Goal: Transaction & Acquisition: Download file/media

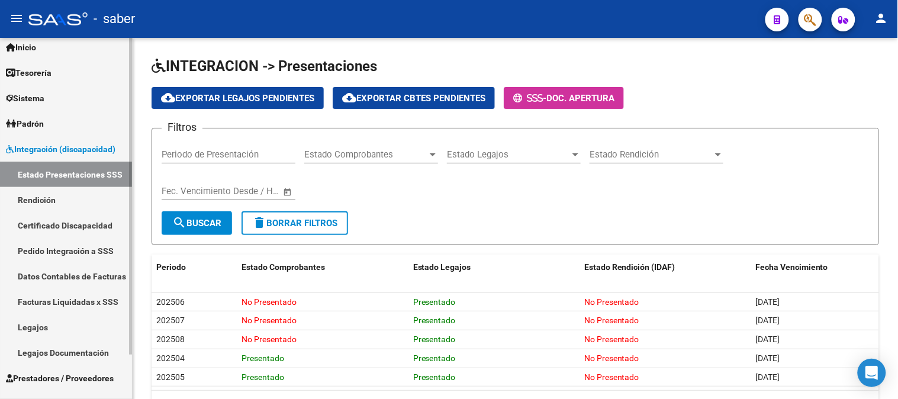
scroll to position [50, 0]
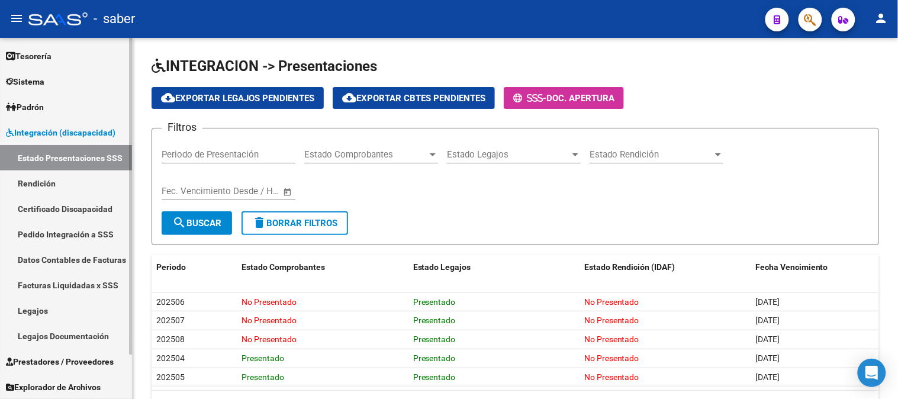
click at [54, 366] on span "Prestadores / Proveedores" at bounding box center [60, 361] width 108 height 13
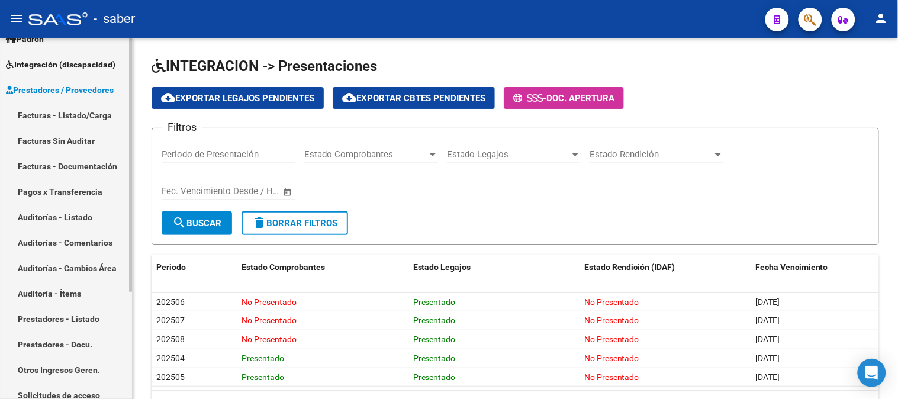
scroll to position [152, 0]
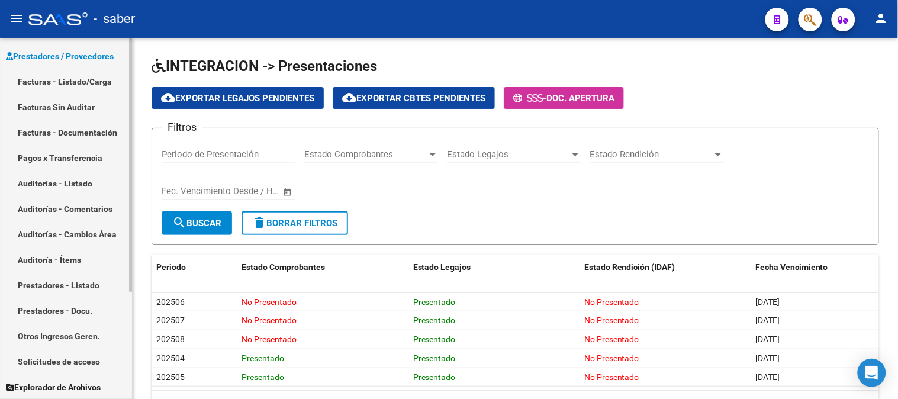
click at [52, 363] on link "Solicitudes de acceso" at bounding box center [66, 361] width 132 height 25
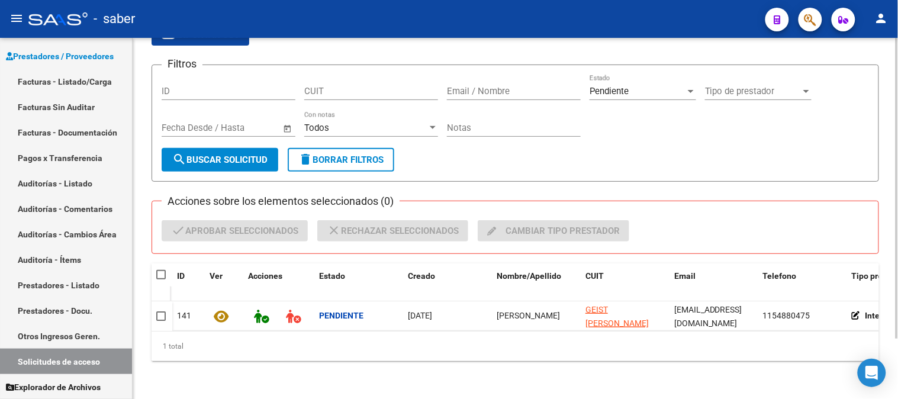
scroll to position [72, 0]
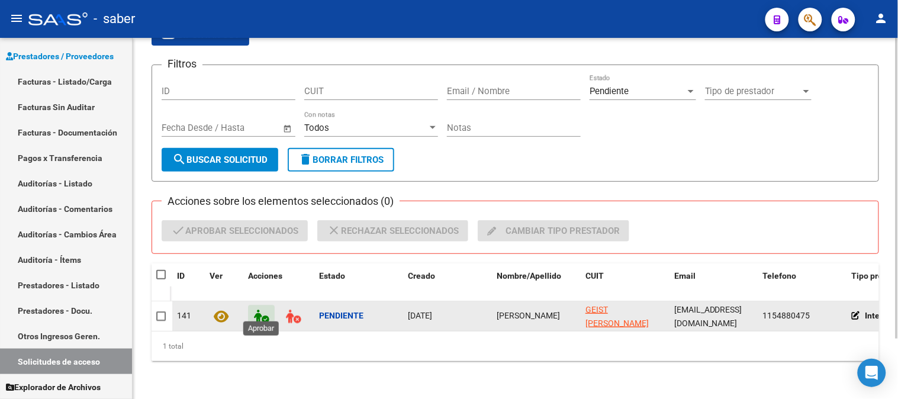
click at [265, 310] on icon at bounding box center [261, 317] width 15 height 14
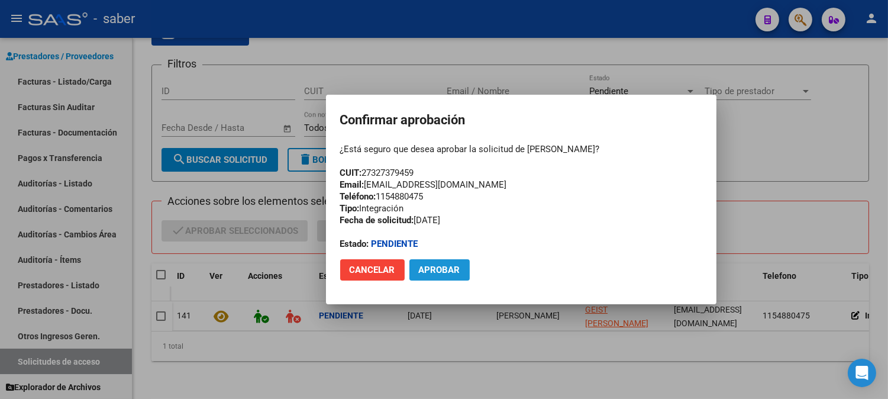
click at [453, 268] on span "Aprobar" at bounding box center [439, 270] width 41 height 11
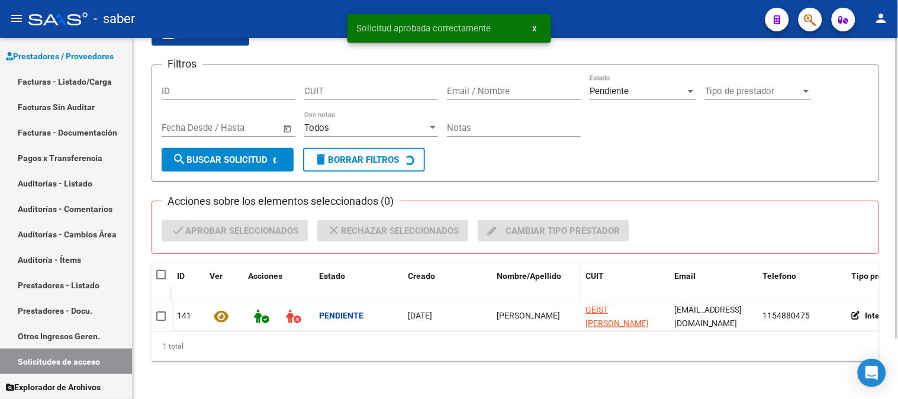
scroll to position [62, 0]
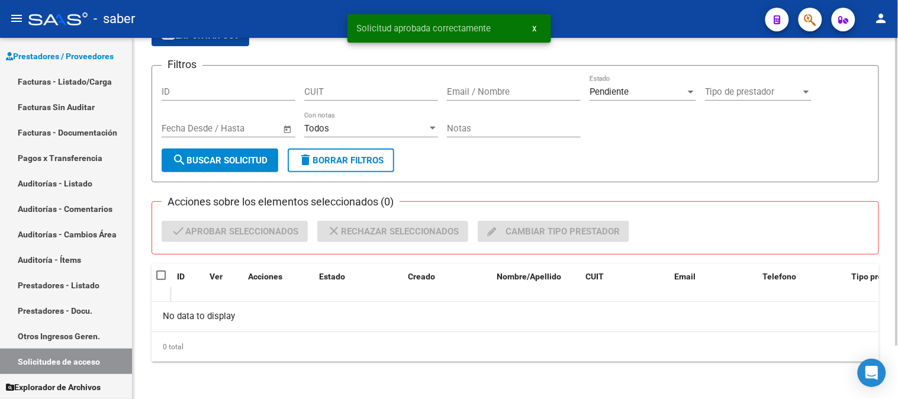
click at [497, 96] on input "Email / Nombre" at bounding box center [514, 91] width 134 height 11
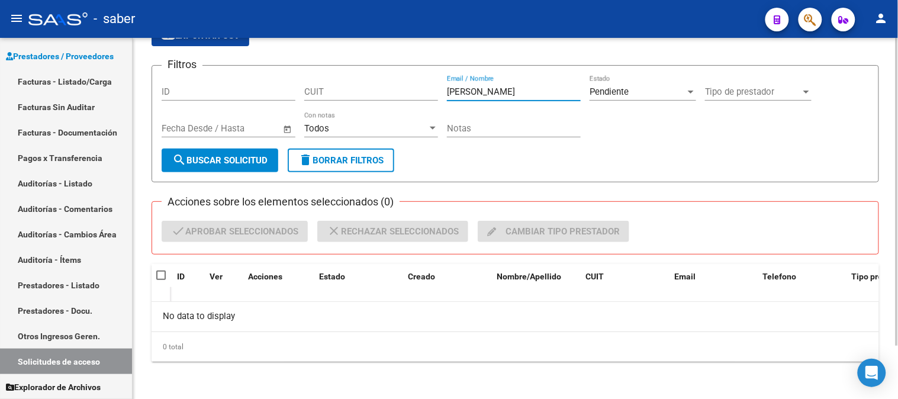
type input "[PERSON_NAME]"
click at [657, 95] on div "Pendiente" at bounding box center [637, 91] width 96 height 11
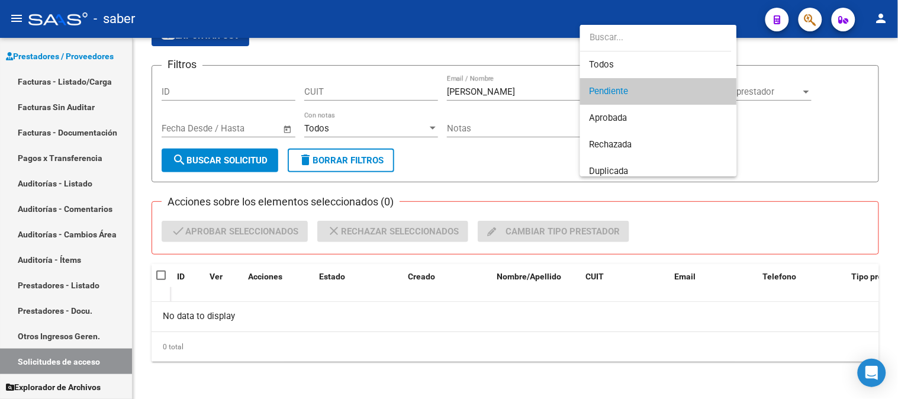
click at [620, 48] on input "dropdown search" at bounding box center [656, 37] width 152 height 27
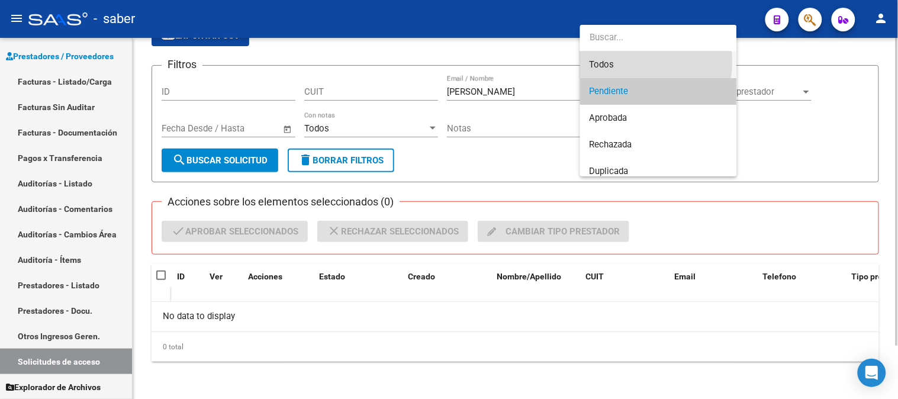
drag, startPoint x: 614, startPoint y: 62, endPoint x: 257, endPoint y: 152, distance: 367.4
click at [613, 62] on span "Todos" at bounding box center [658, 64] width 138 height 27
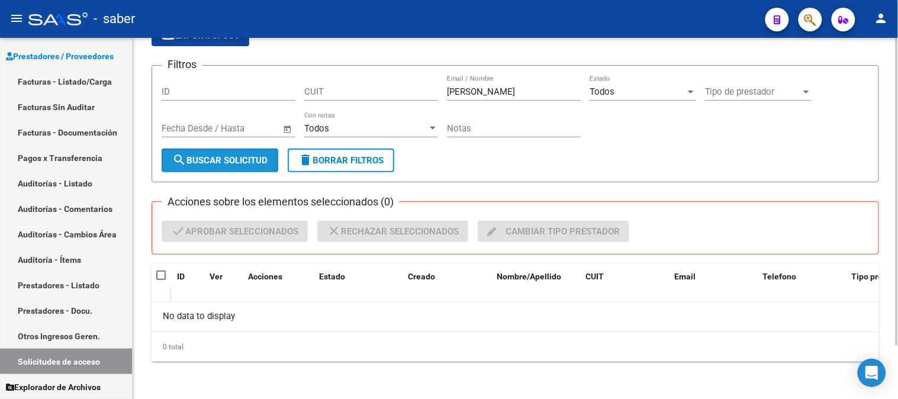
click at [240, 165] on span "search Buscar solicitud" at bounding box center [219, 160] width 95 height 11
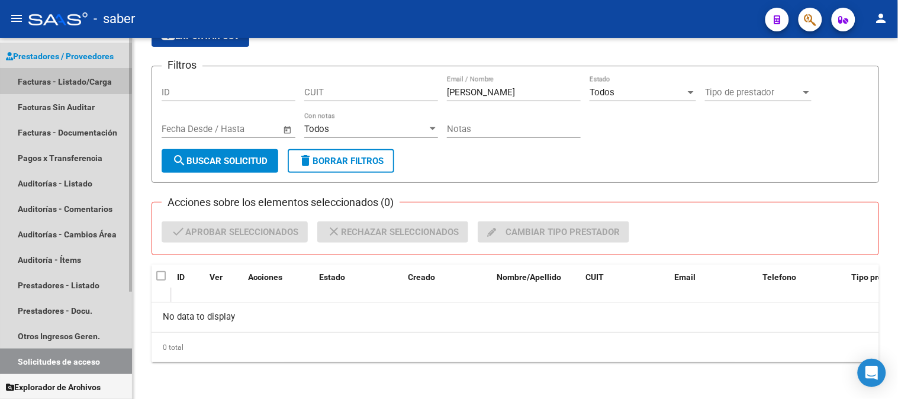
drag, startPoint x: 37, startPoint y: 78, endPoint x: 117, endPoint y: 123, distance: 91.9
click at [37, 79] on link "Facturas - Listado/Carga" at bounding box center [66, 81] width 132 height 25
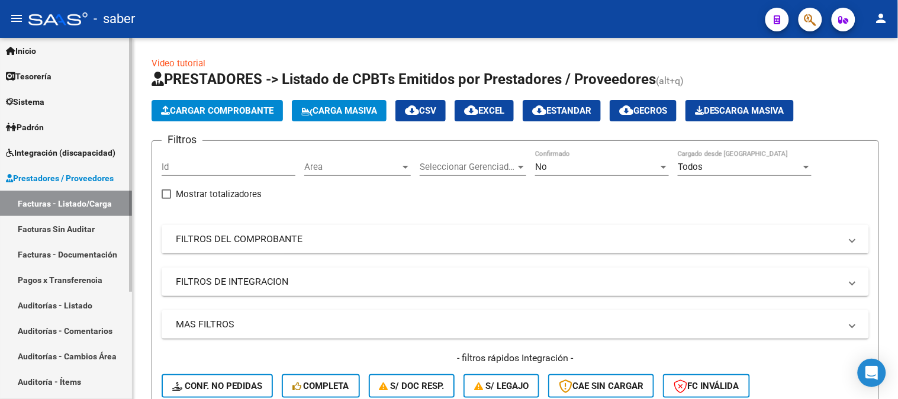
scroll to position [21, 0]
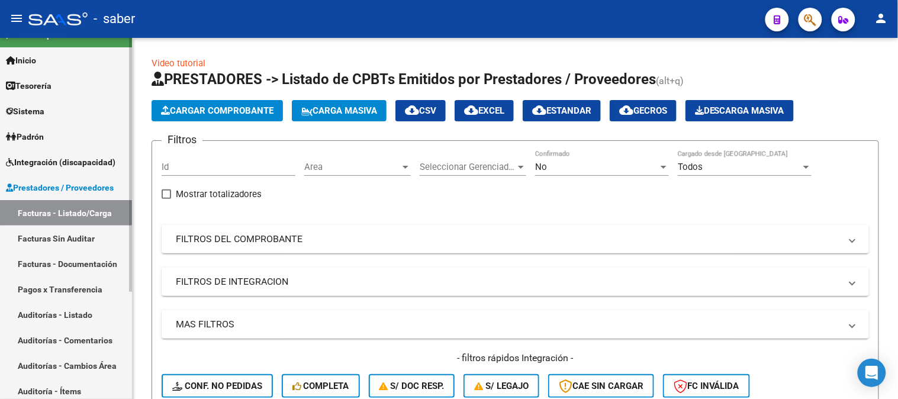
click at [58, 160] on span "Integración (discapacidad)" at bounding box center [60, 162] width 109 height 13
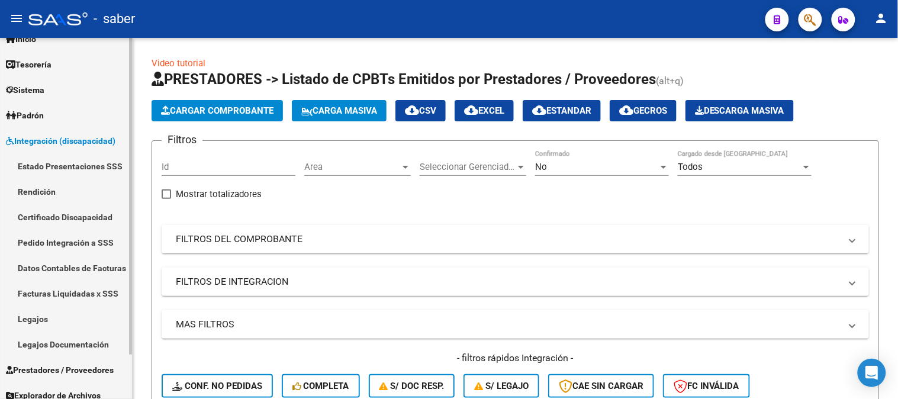
scroll to position [50, 0]
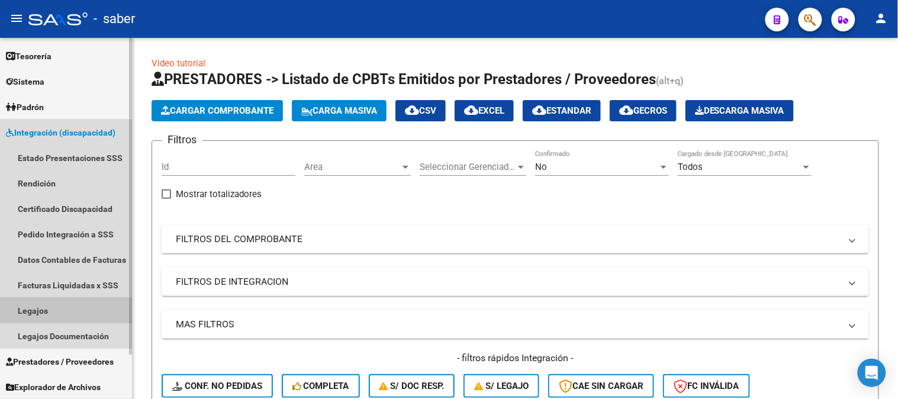
click at [39, 312] on link "Legajos" at bounding box center [66, 310] width 132 height 25
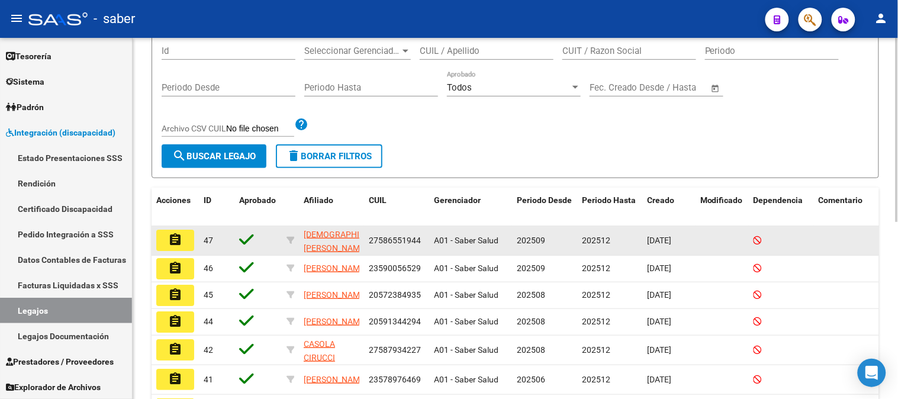
scroll to position [237, 0]
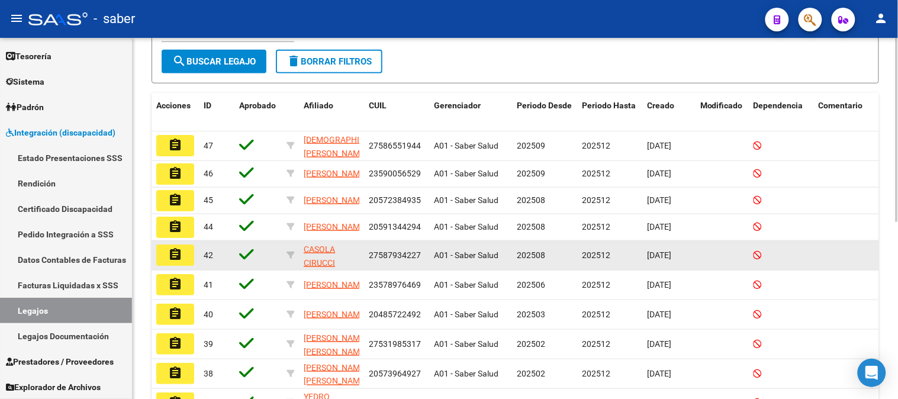
click at [408, 260] on span "27587934227" at bounding box center [395, 254] width 52 height 9
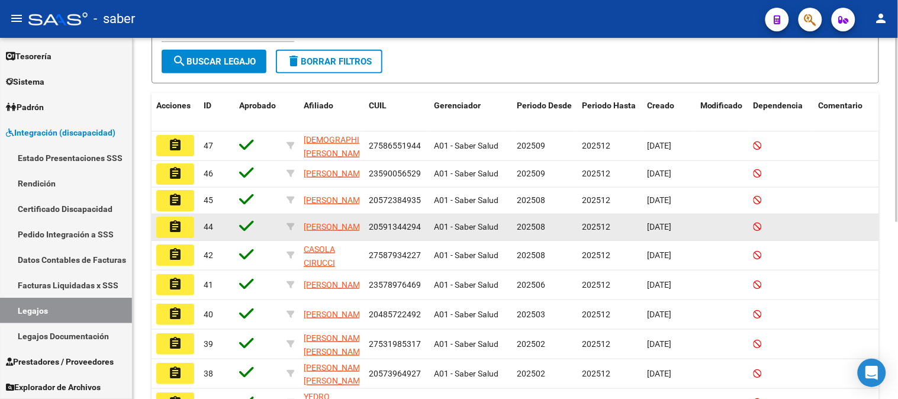
click at [414, 231] on span "20591344294" at bounding box center [395, 226] width 52 height 9
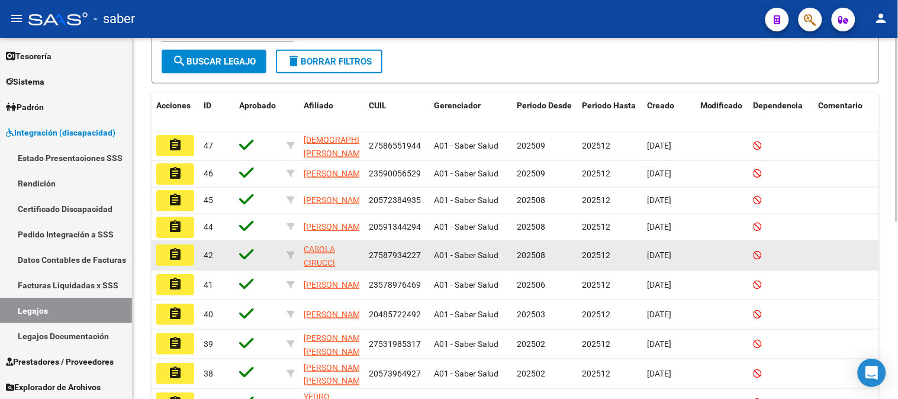
click at [178, 262] on mat-icon "assignment" at bounding box center [175, 254] width 14 height 14
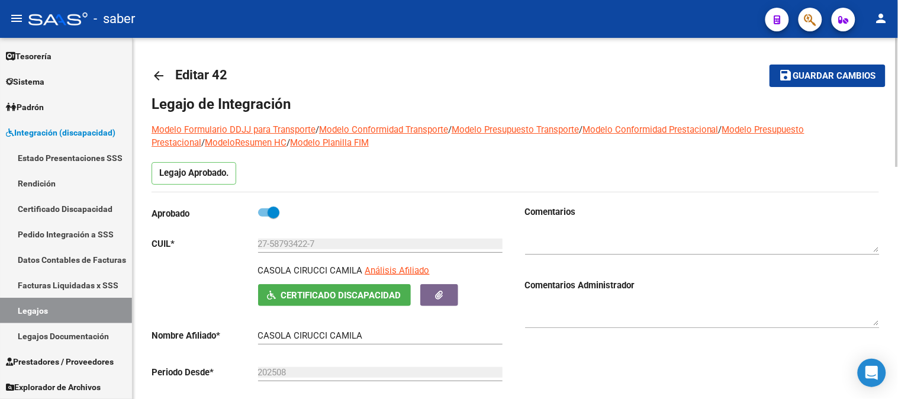
click at [156, 78] on mat-icon "arrow_back" at bounding box center [159, 76] width 14 height 14
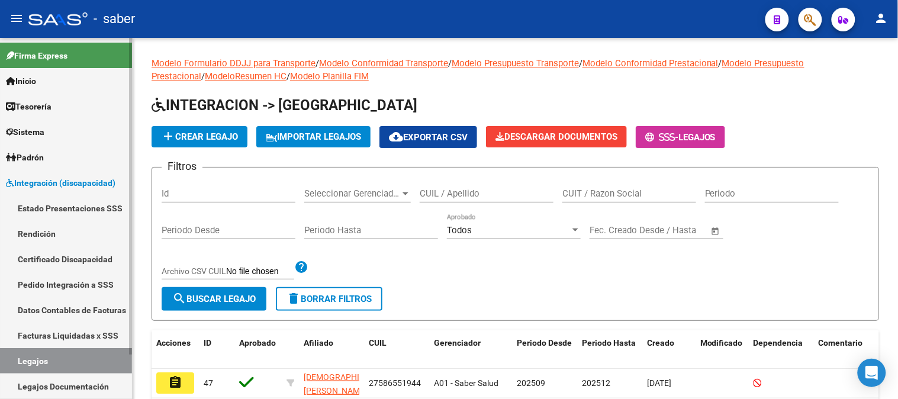
click at [36, 80] on span "Inicio" at bounding box center [21, 81] width 30 height 13
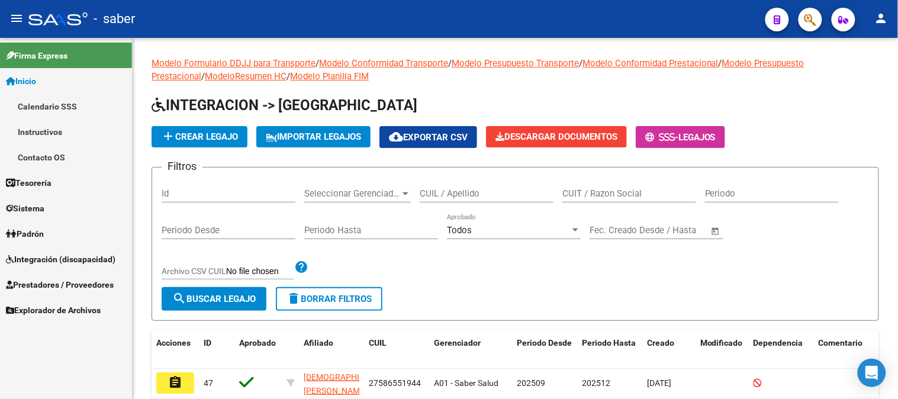
click at [47, 262] on span "Integración (discapacidad)" at bounding box center [60, 259] width 109 height 13
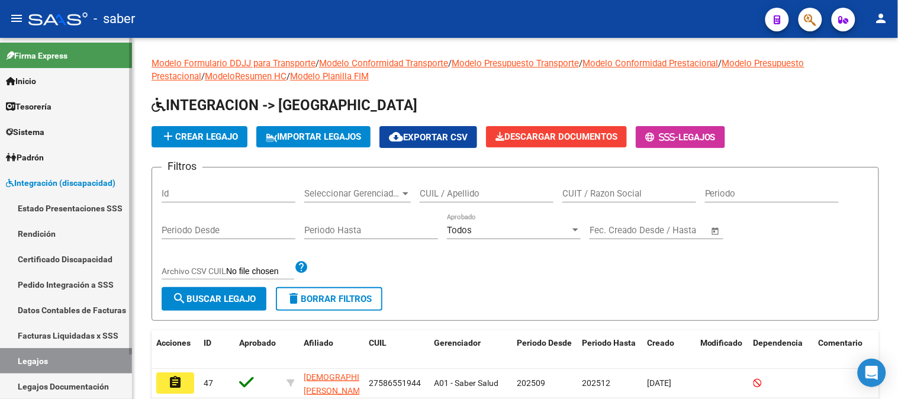
click at [50, 228] on link "Rendición" at bounding box center [66, 233] width 132 height 25
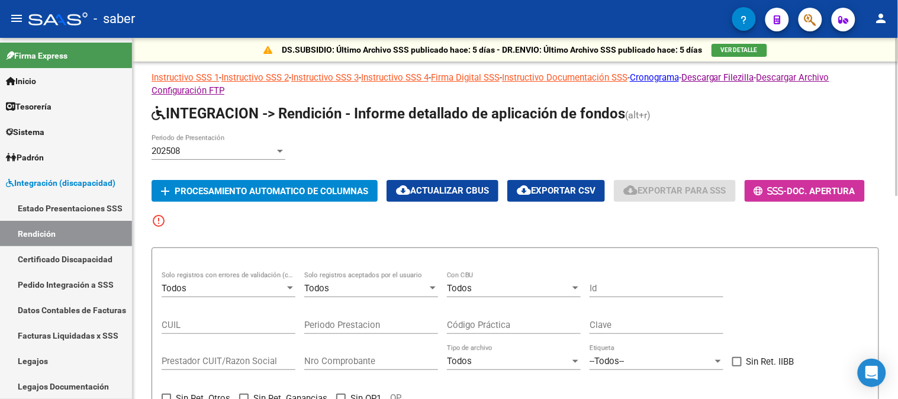
click at [246, 152] on div "202508" at bounding box center [213, 151] width 123 height 11
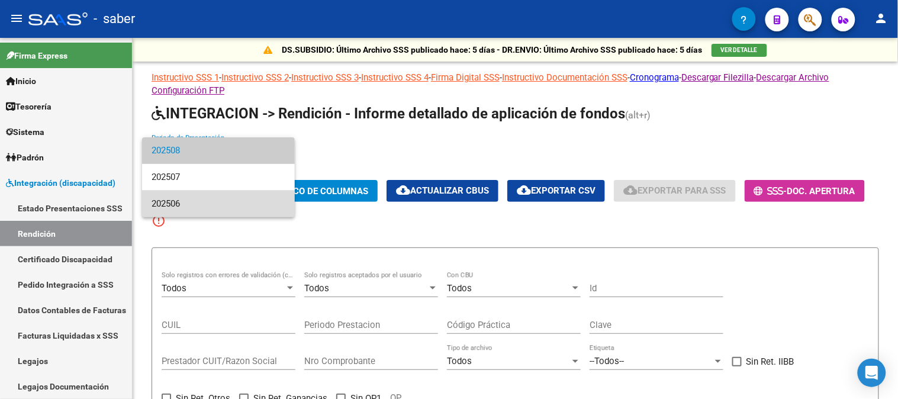
click at [186, 202] on span "202506" at bounding box center [219, 204] width 134 height 27
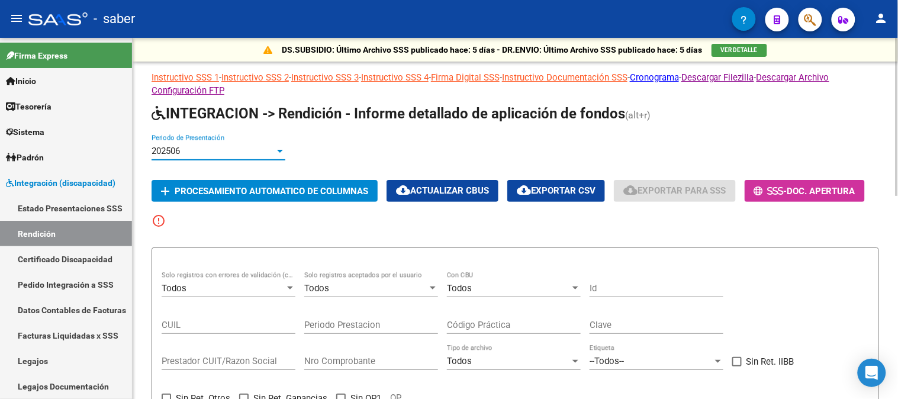
click at [272, 185] on span "add Procesamiento automatico de columnas" at bounding box center [264, 190] width 207 height 11
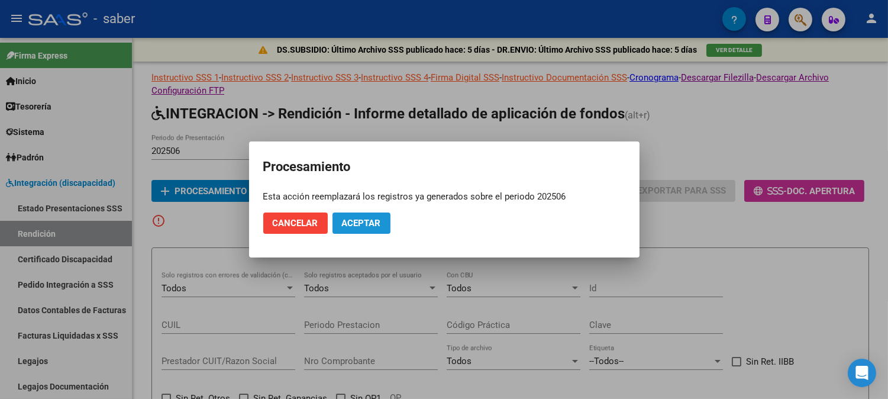
click at [362, 220] on span "Aceptar" at bounding box center [361, 223] width 39 height 11
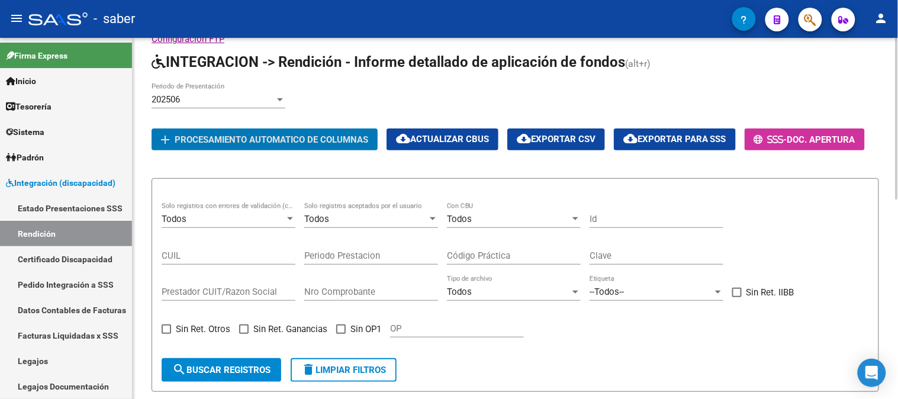
scroll to position [51, 0]
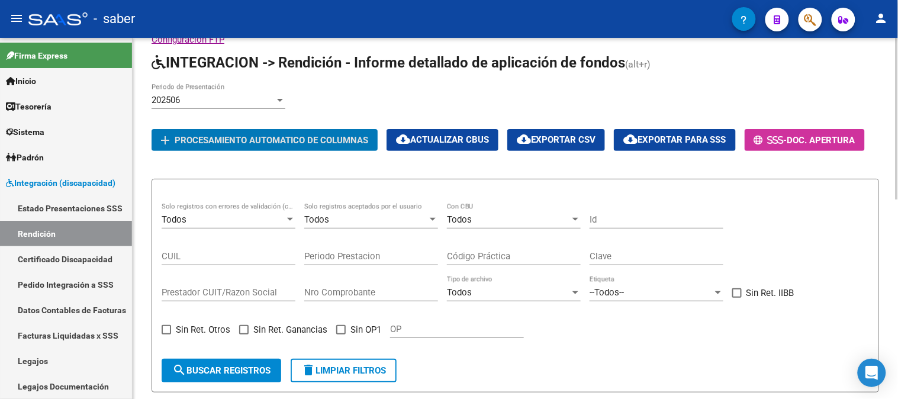
click at [254, 103] on div "202506" at bounding box center [213, 100] width 123 height 11
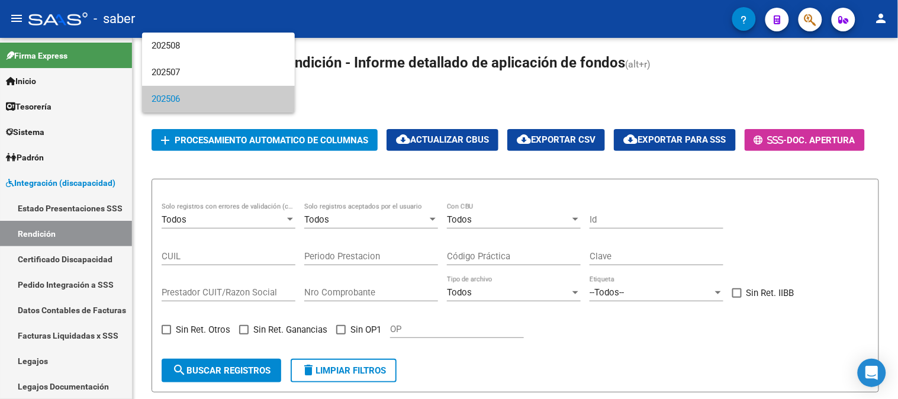
click at [176, 97] on span "202506" at bounding box center [219, 99] width 134 height 27
click at [188, 96] on span "202506" at bounding box center [219, 99] width 134 height 27
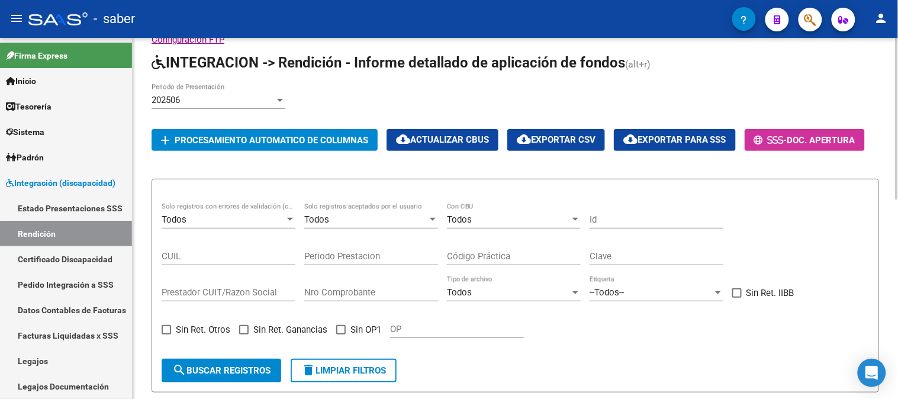
click at [471, 66] on span "INTEGRACION -> Rendición - Informe detallado de aplicación de fondos" at bounding box center [388, 62] width 473 height 17
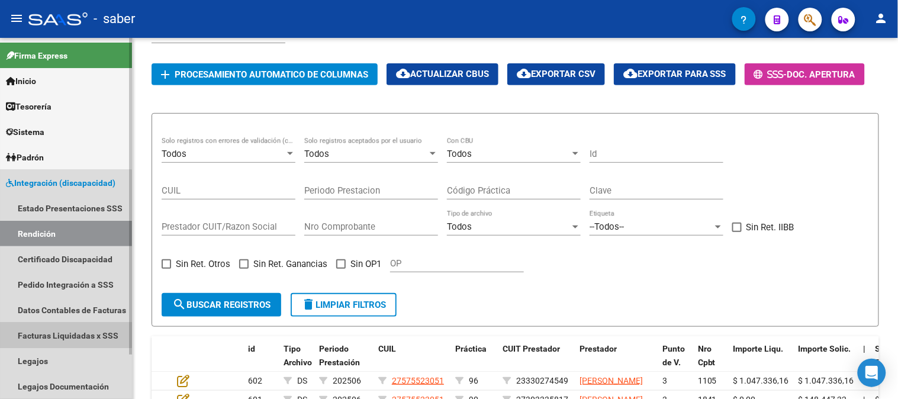
click at [46, 334] on link "Facturas Liquidadas x SSS" at bounding box center [66, 335] width 132 height 25
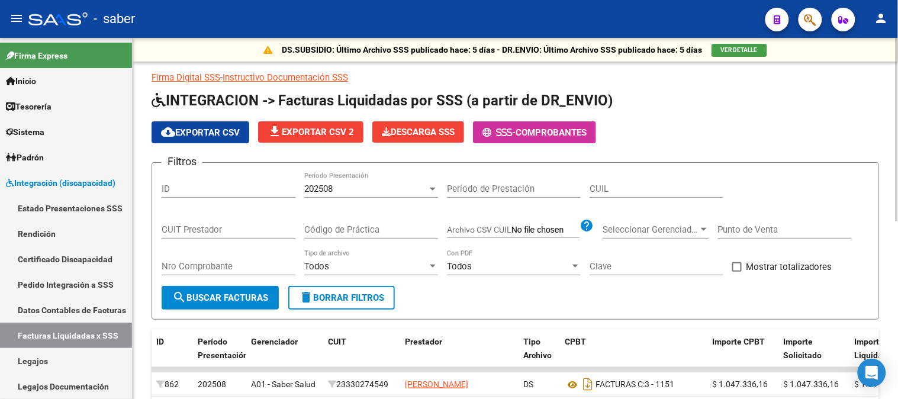
click at [356, 189] on div "202508" at bounding box center [365, 188] width 123 height 11
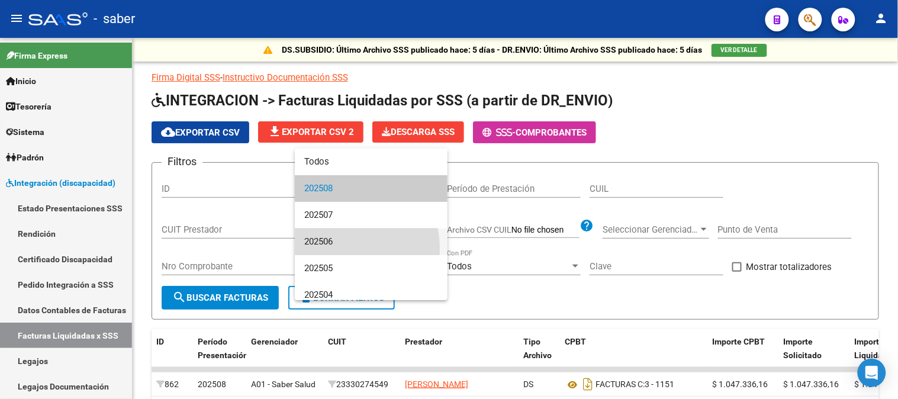
click at [328, 249] on span "202506" at bounding box center [371, 241] width 134 height 27
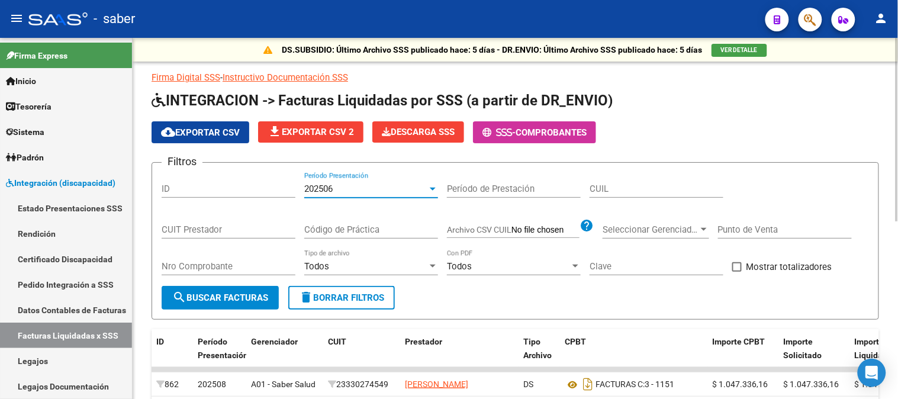
click at [238, 302] on span "search Buscar Facturas" at bounding box center [220, 297] width 96 height 11
click at [230, 130] on span "cloud_download Exportar CSV" at bounding box center [200, 132] width 79 height 11
click at [568, 310] on form "Filtros ID 202506 Período Presentación Período de Prestación CUIL CUIT Prestado…" at bounding box center [515, 240] width 727 height 157
click at [68, 298] on link "Datos Contables de Facturas" at bounding box center [66, 309] width 132 height 25
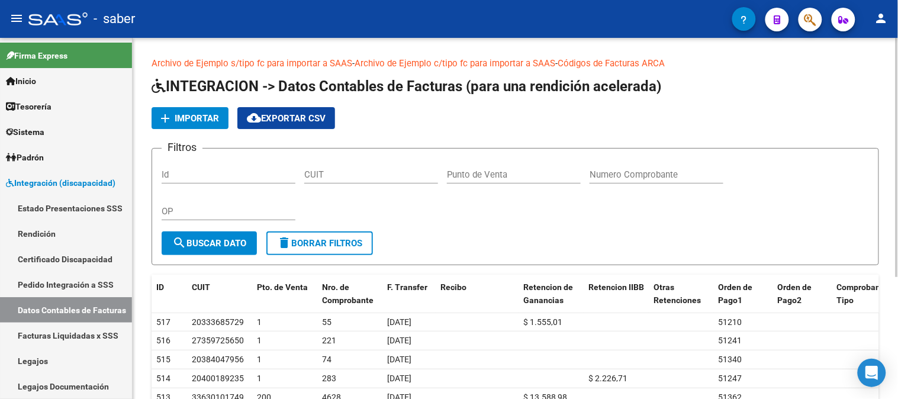
click at [499, 63] on link "Archivo de Ejemplo c/tipo fc para importar a SAAS" at bounding box center [454, 63] width 201 height 11
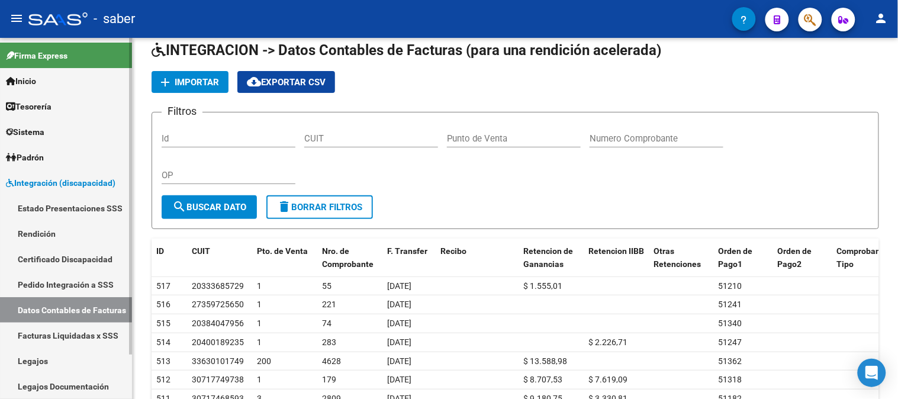
scroll to position [66, 0]
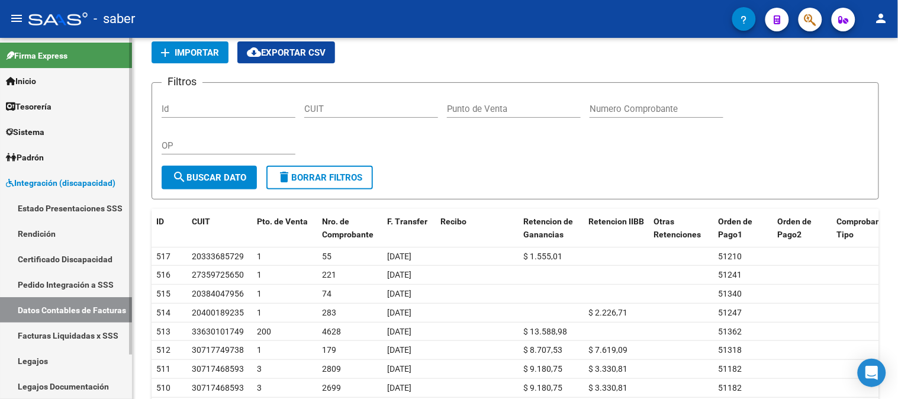
click at [63, 334] on link "Facturas Liquidadas x SSS" at bounding box center [66, 335] width 132 height 25
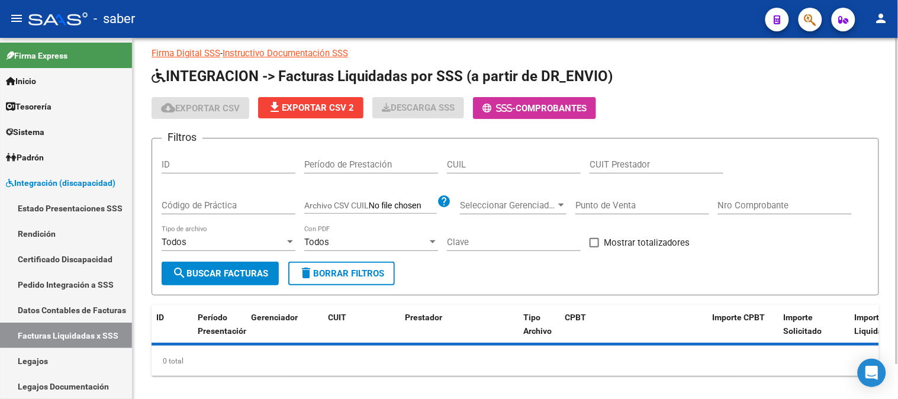
scroll to position [38, 0]
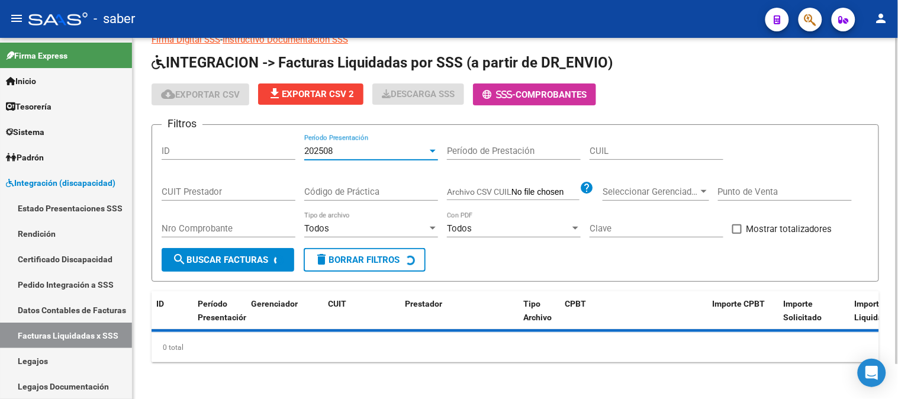
click at [352, 149] on div "202508" at bounding box center [365, 151] width 123 height 11
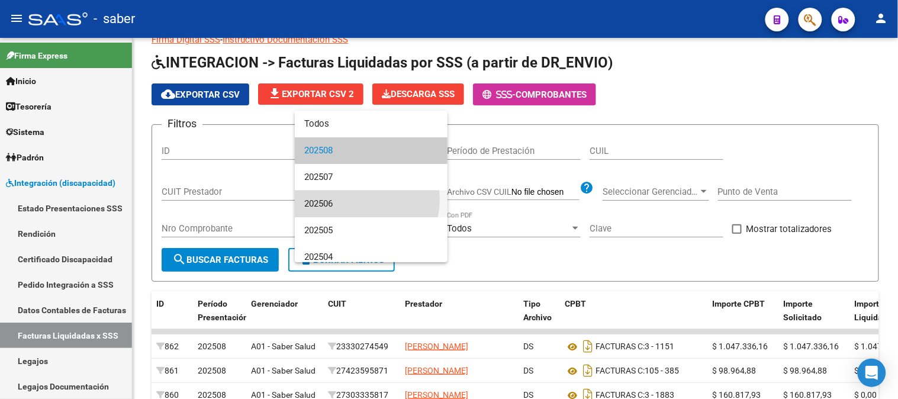
click at [344, 198] on span "202506" at bounding box center [371, 204] width 134 height 27
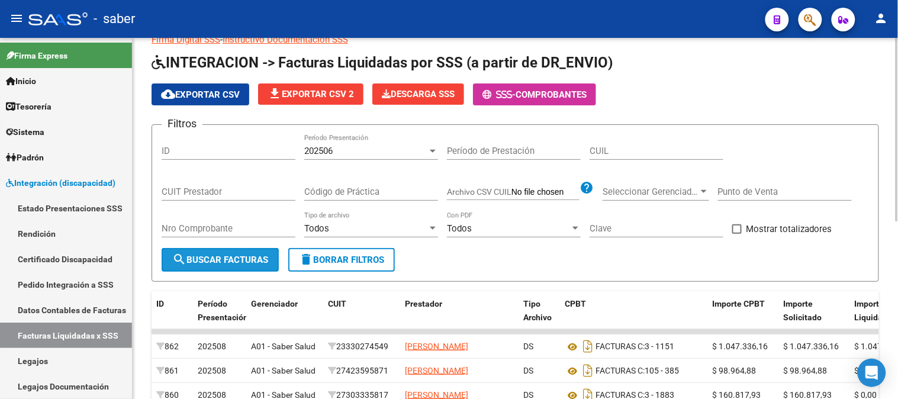
click at [249, 262] on span "search Buscar Facturas" at bounding box center [220, 259] width 96 height 11
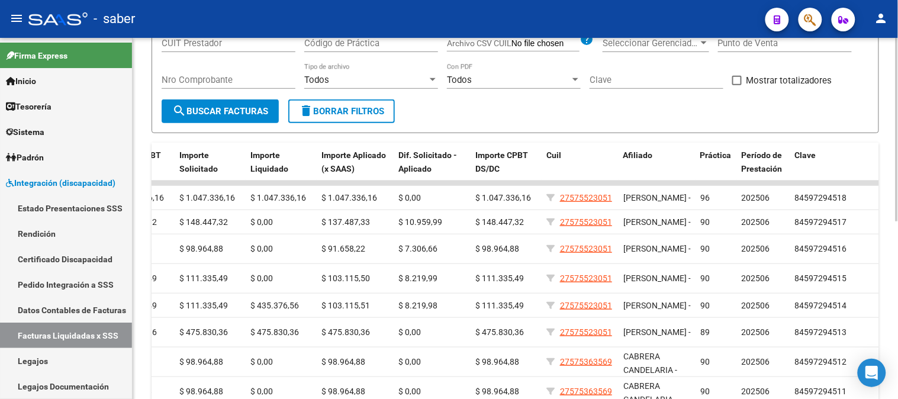
scroll to position [152, 0]
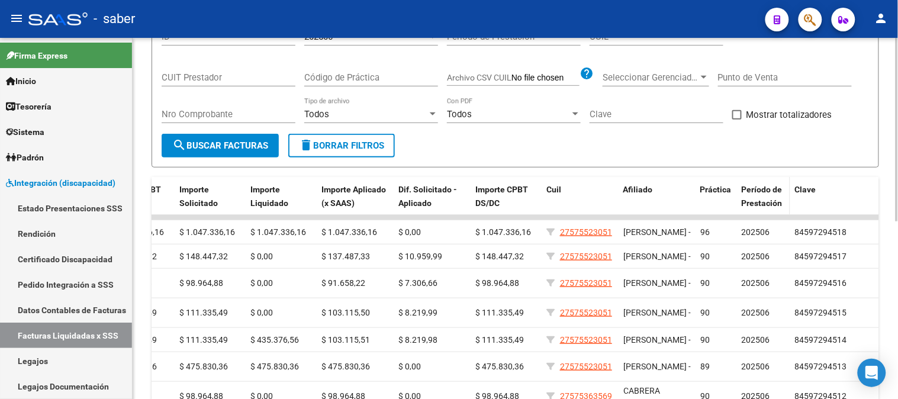
click at [766, 201] on span "Período de Prestación" at bounding box center [762, 196] width 41 height 23
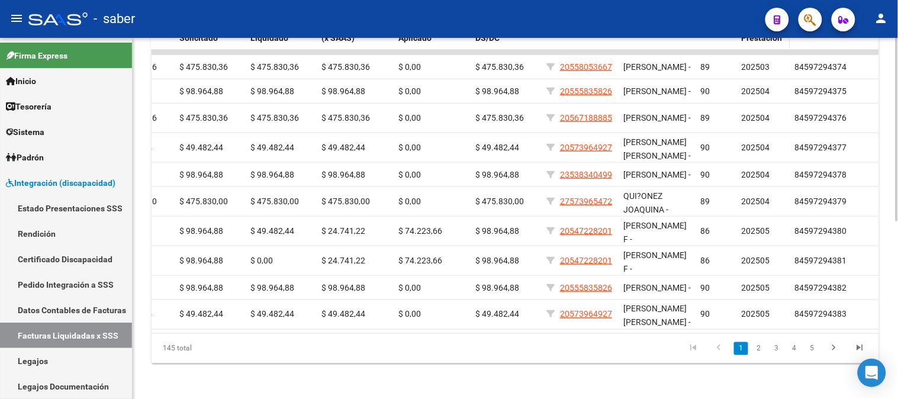
scroll to position [350, 0]
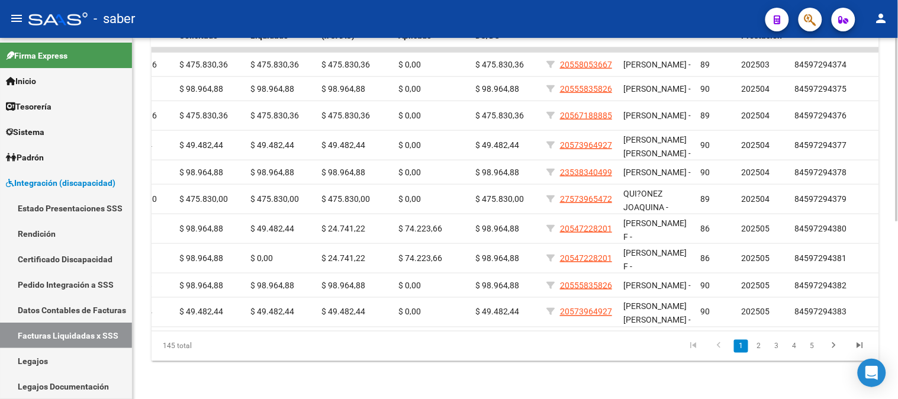
drag, startPoint x: 775, startPoint y: 331, endPoint x: 678, endPoint y: 329, distance: 97.1
click at [672, 329] on datatable-body "458 202506 A01 - Saber Salud 30717468593 CENTRO RIE SRL DS FACTURAS A: 3 - 2003…" at bounding box center [515, 188] width 727 height 283
click at [759, 346] on link "2" at bounding box center [759, 346] width 14 height 13
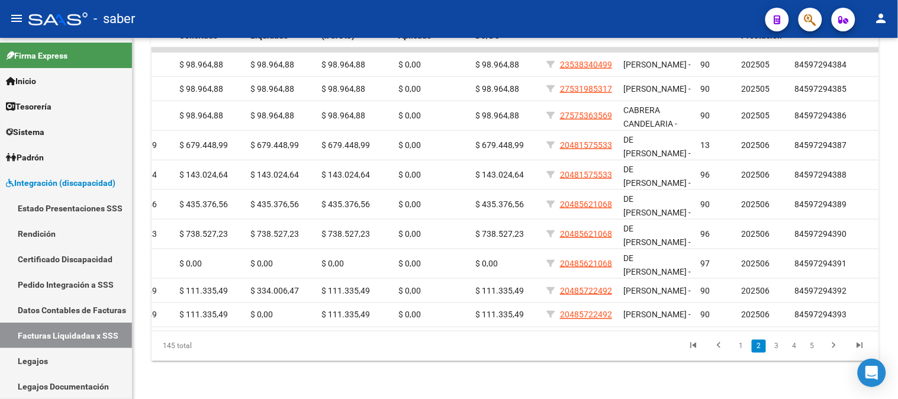
click at [734, 345] on li "1" at bounding box center [741, 346] width 18 height 20
click at [738, 346] on link "1" at bounding box center [741, 346] width 14 height 13
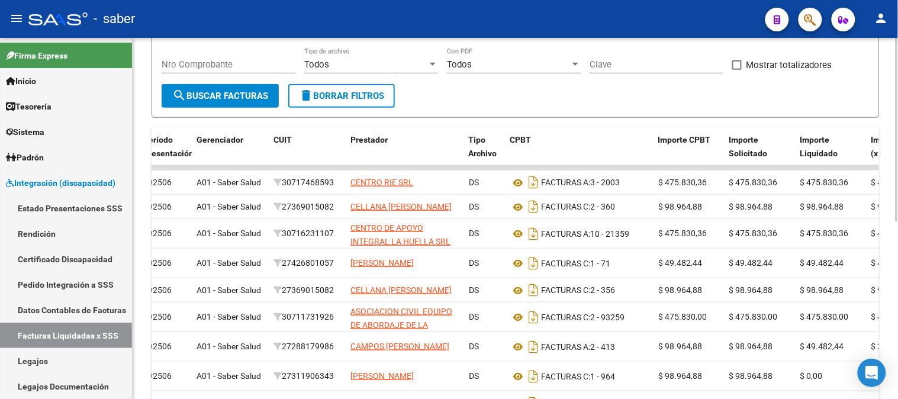
scroll to position [153, 0]
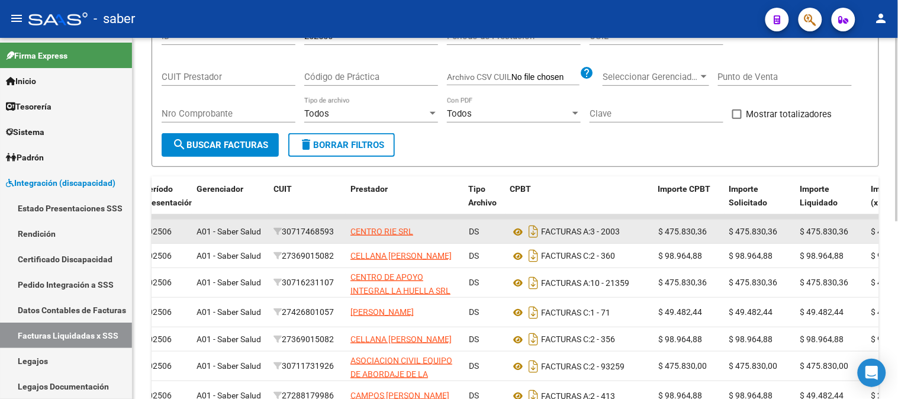
drag, startPoint x: 291, startPoint y: 233, endPoint x: 341, endPoint y: 233, distance: 50.9
click at [341, 233] on datatable-body-cell "30717468593" at bounding box center [307, 232] width 77 height 24
click at [301, 234] on div "30717468593" at bounding box center [306, 232] width 67 height 14
drag, startPoint x: 288, startPoint y: 234, endPoint x: 340, endPoint y: 232, distance: 52.1
click at [340, 232] on div "30717468593" at bounding box center [306, 232] width 67 height 14
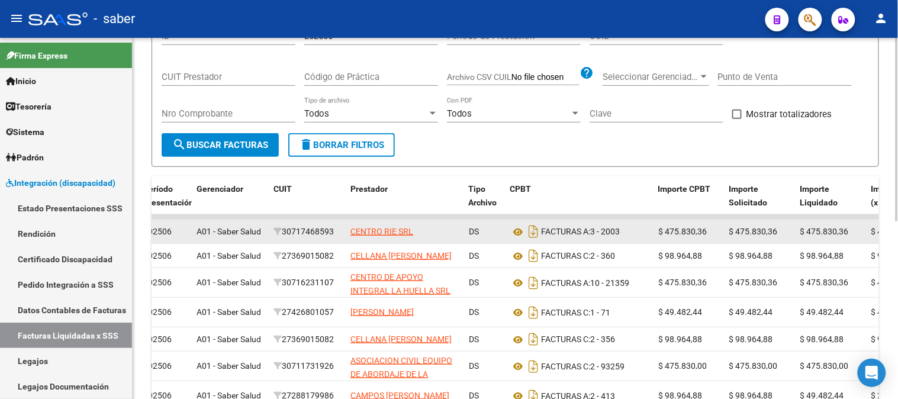
copy div "30717468593"
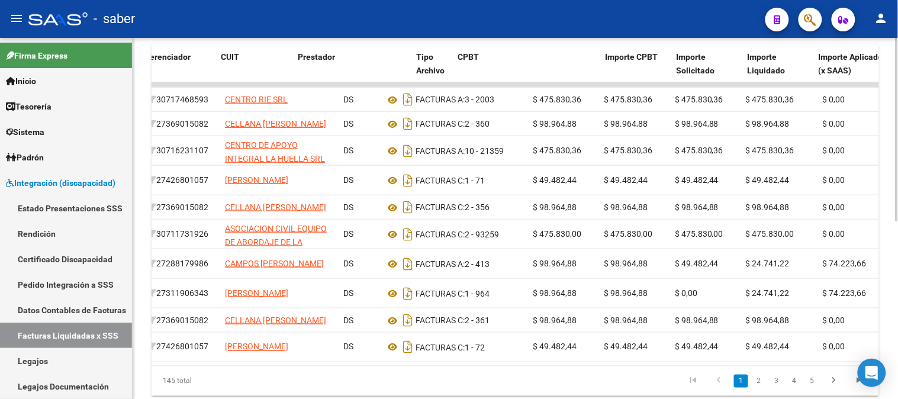
scroll to position [0, 0]
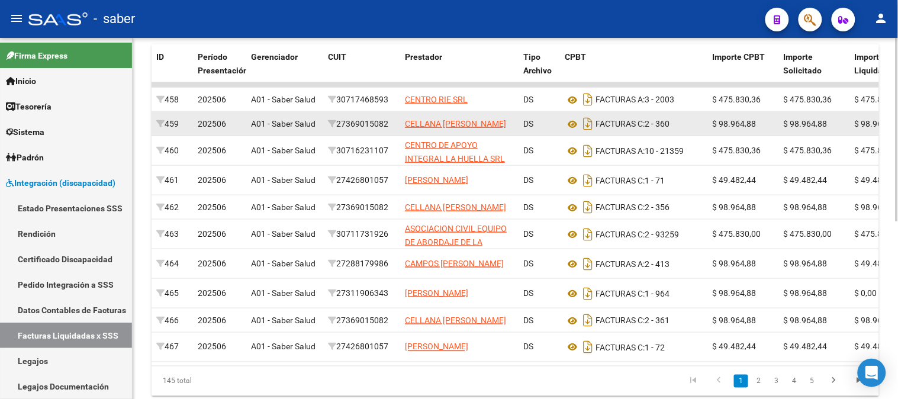
drag, startPoint x: 341, startPoint y: 130, endPoint x: 395, endPoint y: 130, distance: 54.4
click at [395, 130] on datatable-body-cell "27369015082" at bounding box center [361, 124] width 77 height 24
copy div "27369015082"
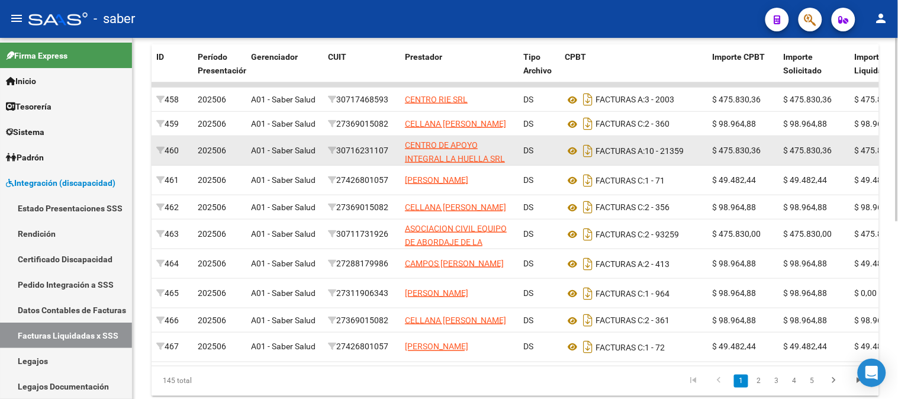
click at [382, 157] on div "30716231107" at bounding box center [361, 151] width 67 height 14
copy div "30716231107"
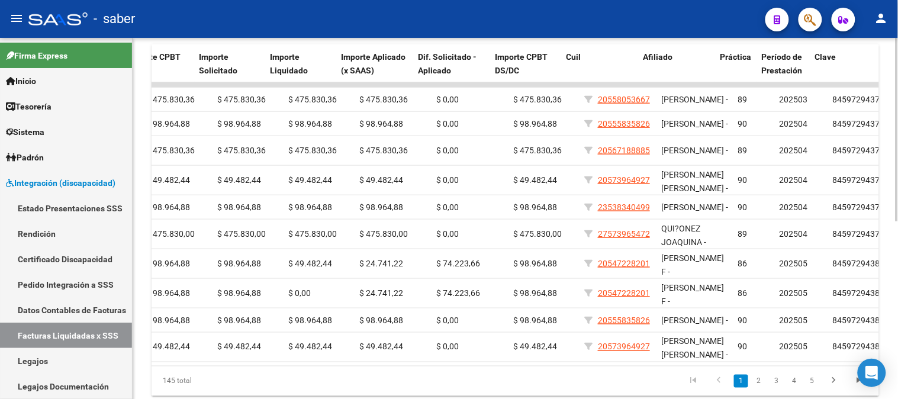
scroll to position [0, 593]
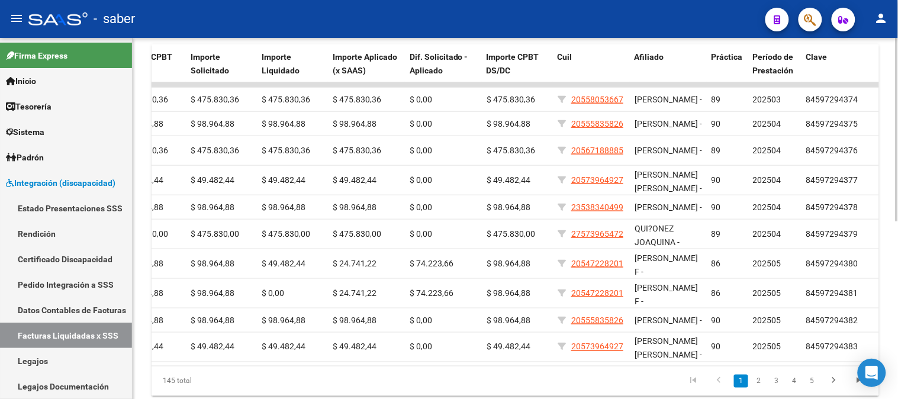
drag, startPoint x: 694, startPoint y: 397, endPoint x: 527, endPoint y: 397, distance: 166.3
click at [488, 366] on datatable-body "458 202506 A01 - Saber Salud 30717468593 CENTRO RIE SRL DS FACTURAS A: 3 - 2003…" at bounding box center [515, 223] width 727 height 283
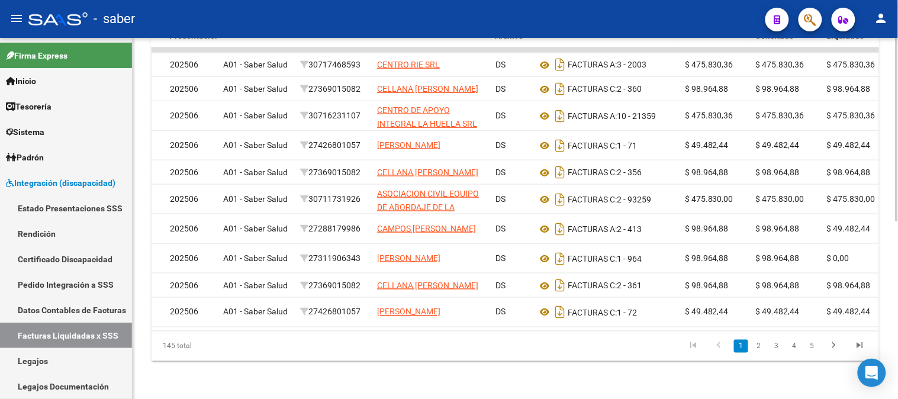
scroll to position [0, 0]
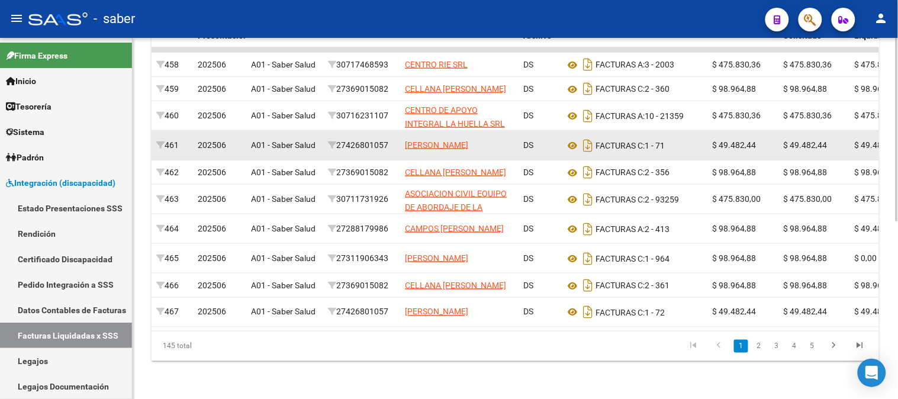
click at [358, 138] on div "27426801057" at bounding box center [361, 145] width 67 height 14
click at [357, 138] on div "27426801057" at bounding box center [361, 145] width 67 height 14
copy div "27426801057"
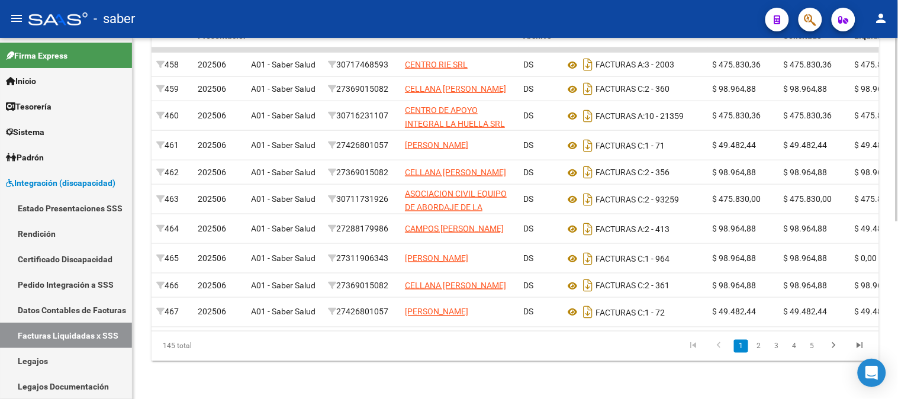
copy div "27426801057"
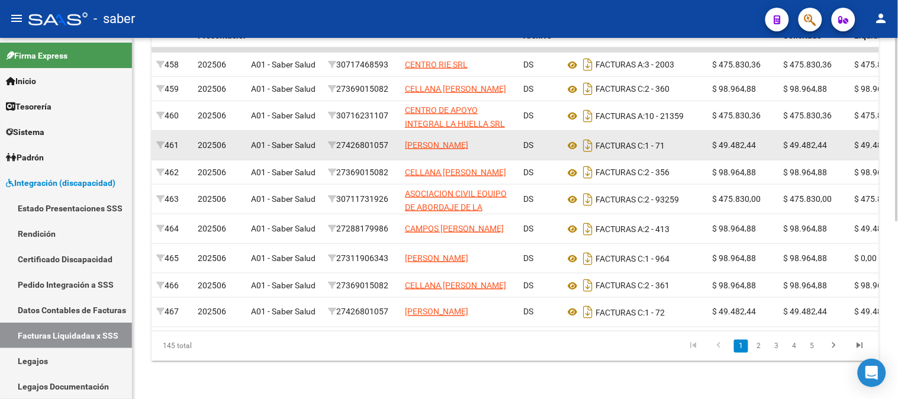
copy div "27426801057"
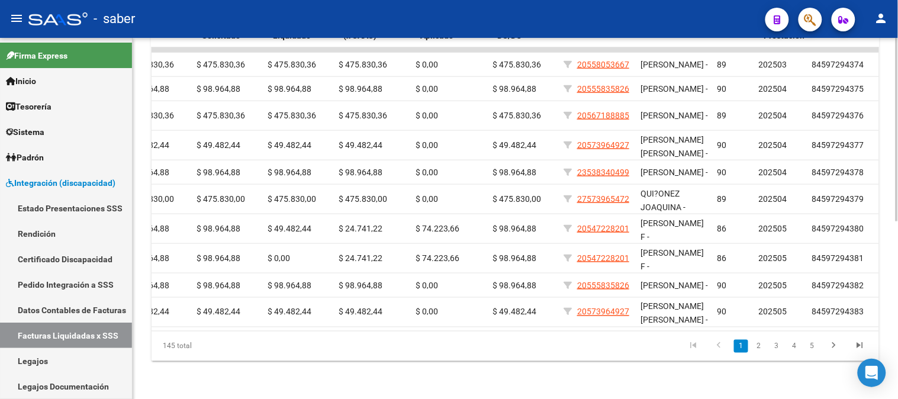
scroll to position [0, 588]
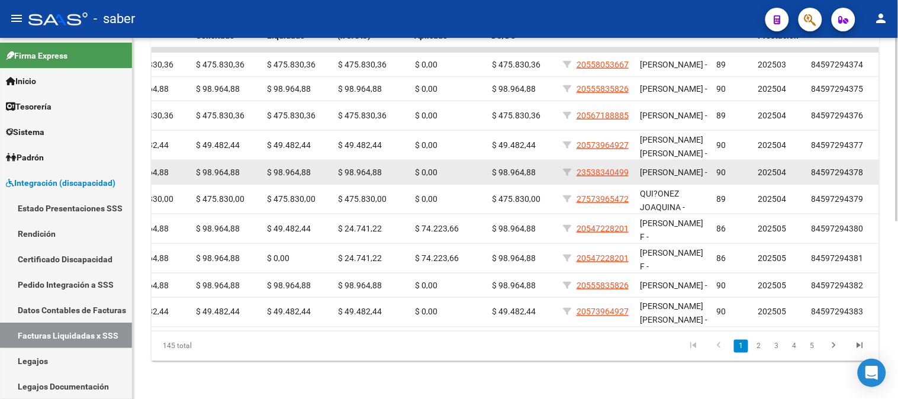
click at [831, 167] on span "84597294378" at bounding box center [837, 171] width 52 height 9
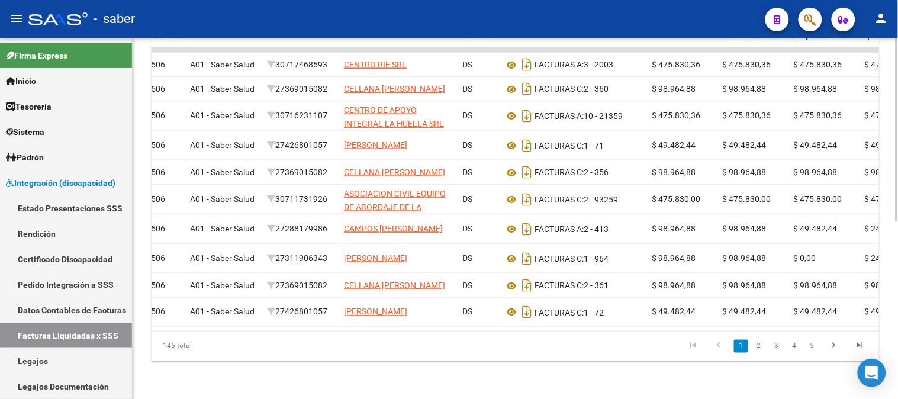
scroll to position [0, 24]
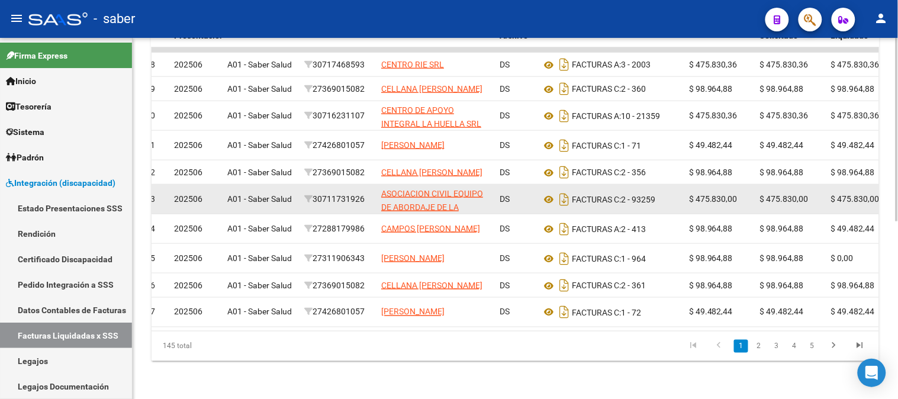
click at [337, 192] on div "30711731926" at bounding box center [337, 199] width 67 height 14
copy div "30711731926"
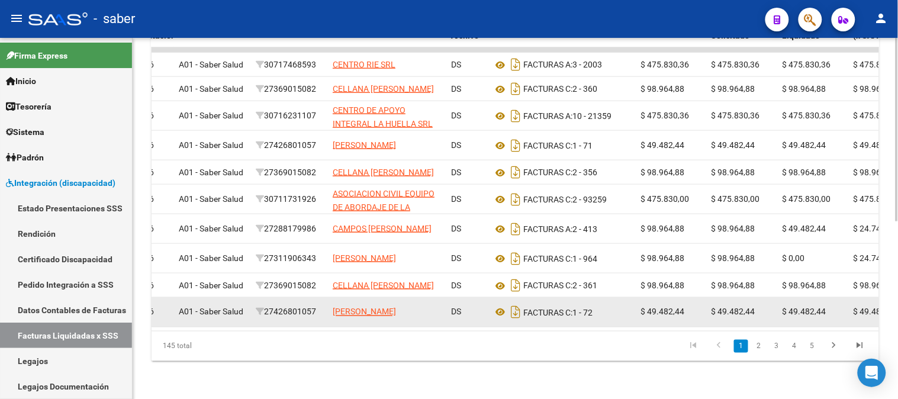
scroll to position [0, 69]
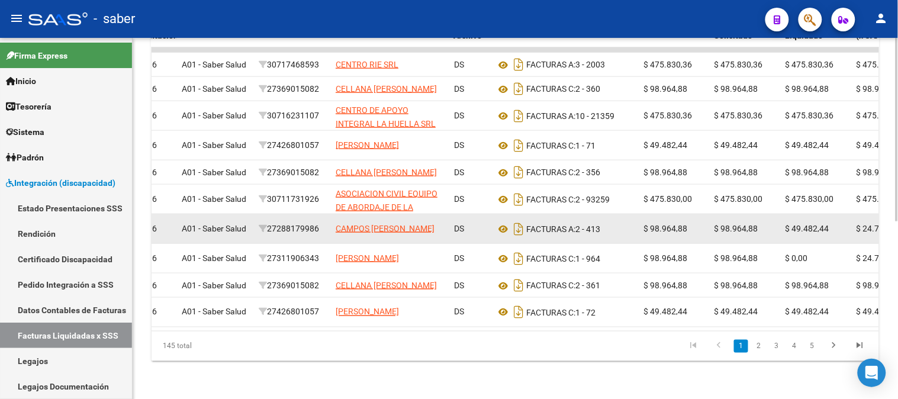
click at [296, 222] on div "27288179986" at bounding box center [292, 229] width 67 height 14
copy div "27288179986"
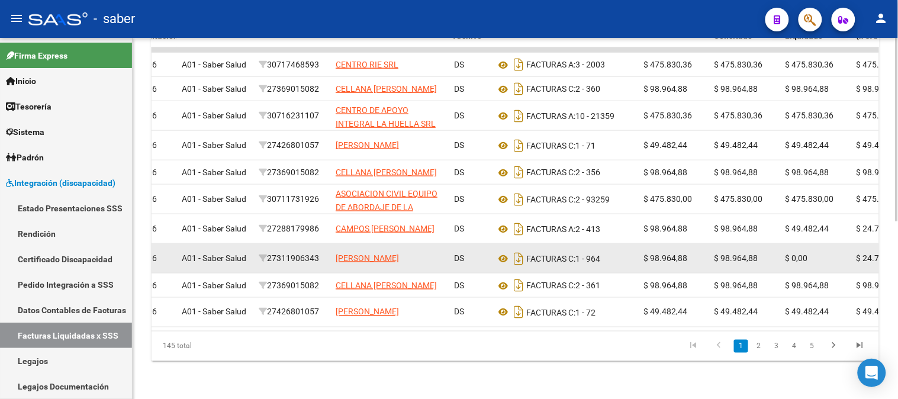
click at [292, 252] on div "27311906343" at bounding box center [292, 259] width 67 height 14
copy div "27311906343"
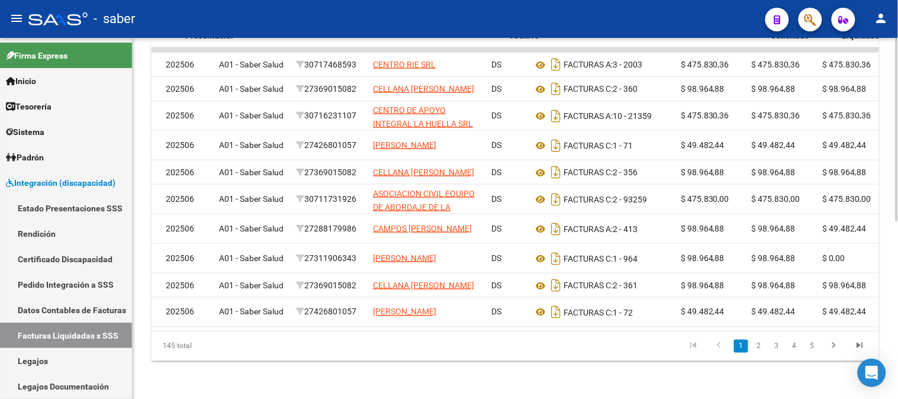
scroll to position [0, 12]
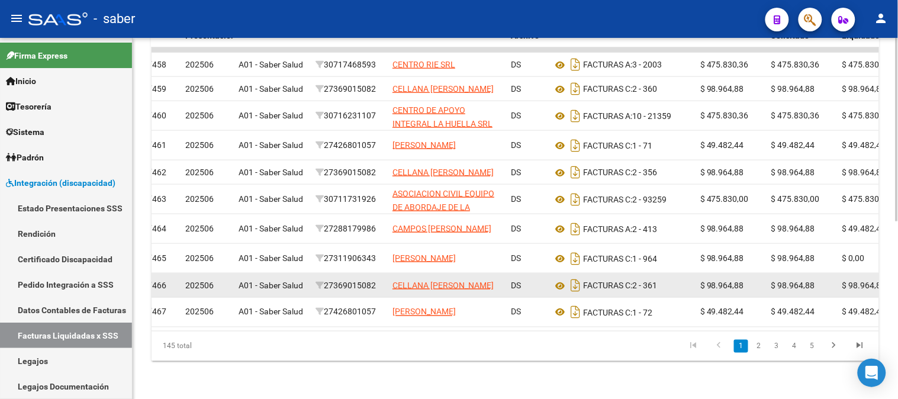
click at [365, 279] on div "27369015082" at bounding box center [348, 286] width 67 height 14
copy div "27369015082"
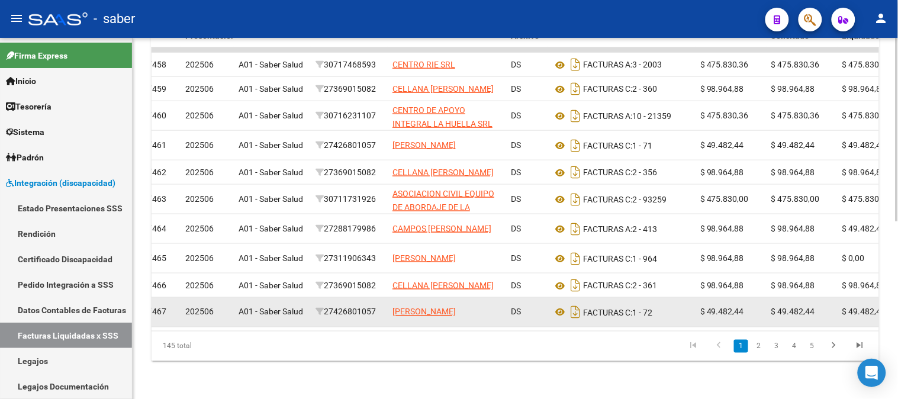
click at [347, 305] on div "27426801057" at bounding box center [348, 312] width 67 height 14
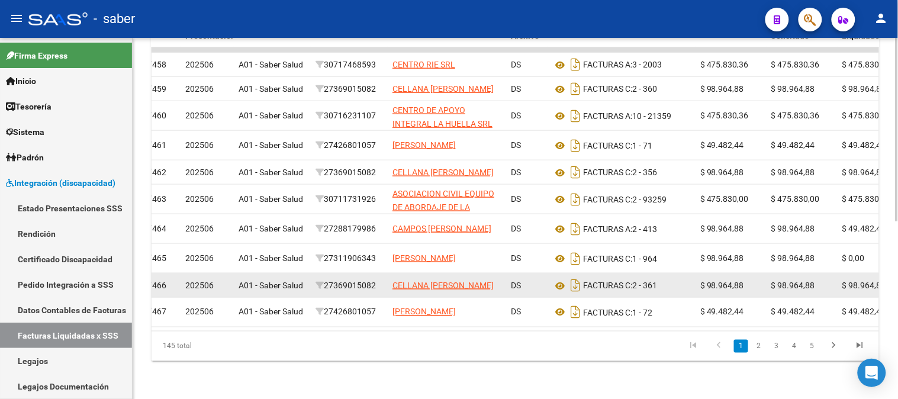
click at [361, 279] on div "27369015082" at bounding box center [348, 286] width 67 height 14
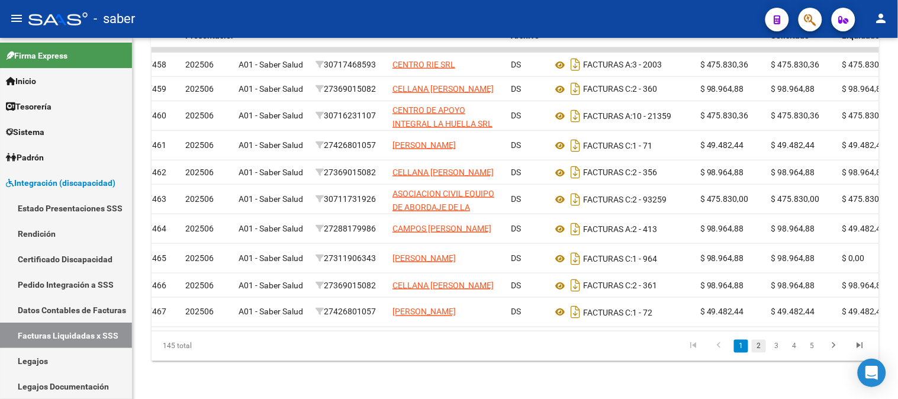
click at [758, 341] on link "2" at bounding box center [759, 346] width 14 height 13
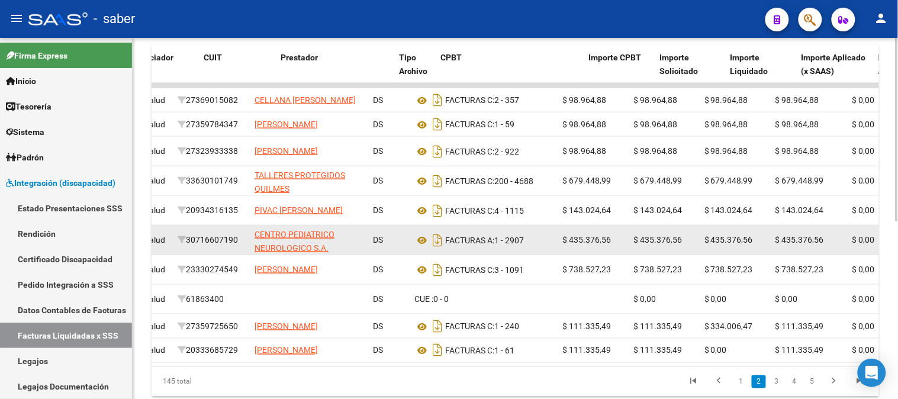
scroll to position [0, 105]
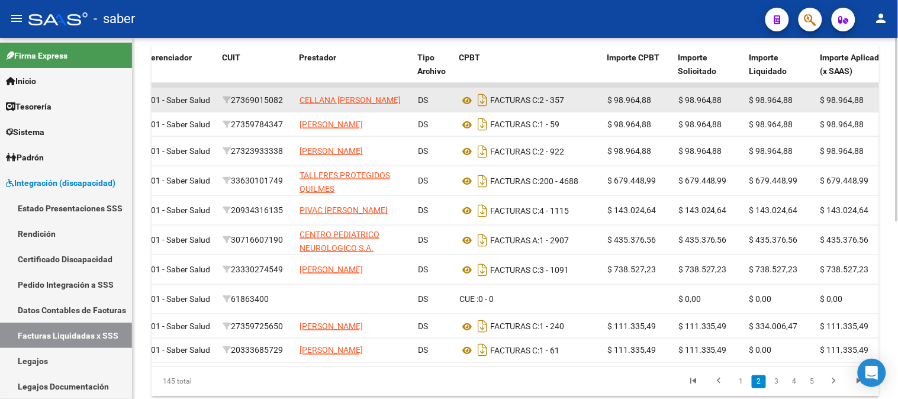
click at [262, 101] on div "27369015082" at bounding box center [256, 101] width 67 height 14
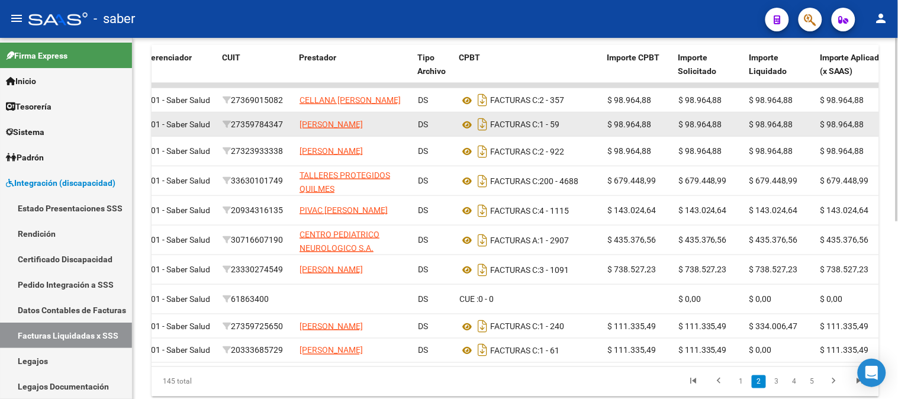
click at [253, 131] on div "27359784347" at bounding box center [256, 125] width 67 height 14
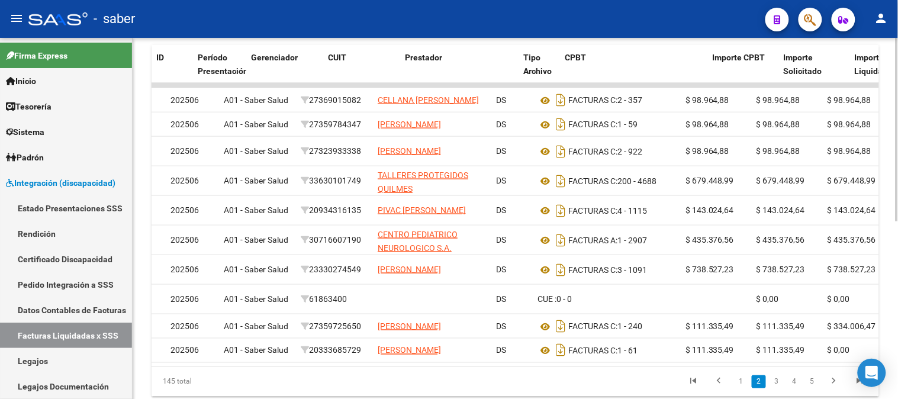
scroll to position [0, 0]
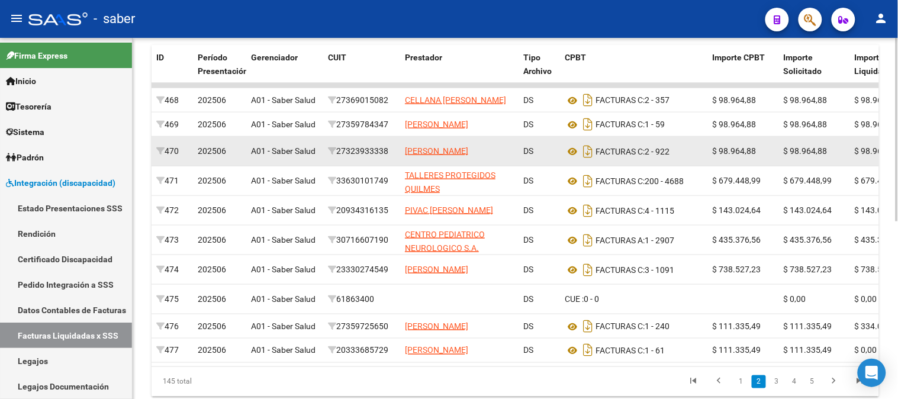
click at [360, 158] on div "27323933338" at bounding box center [361, 151] width 67 height 14
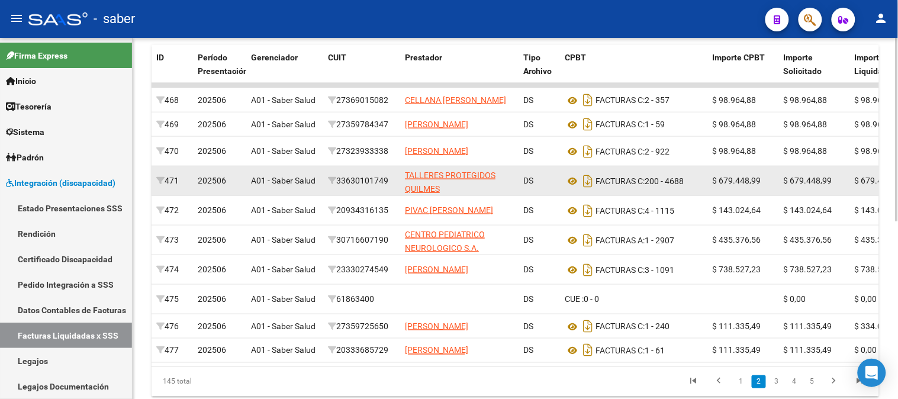
click at [363, 188] on div "33630101749" at bounding box center [361, 181] width 67 height 14
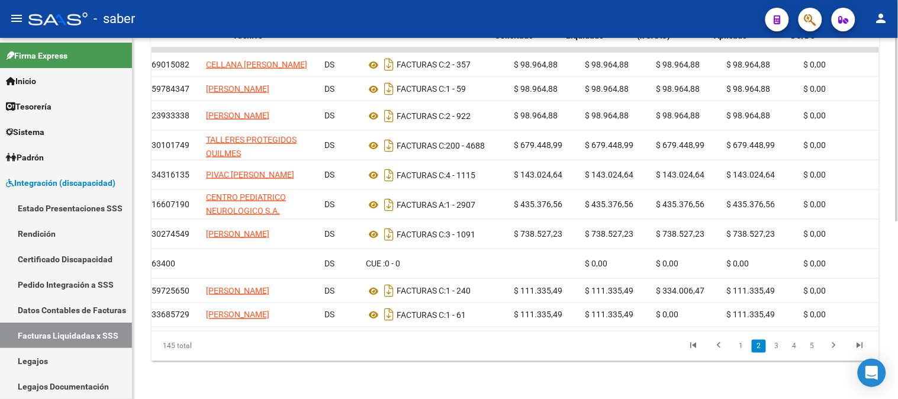
scroll to position [0, 307]
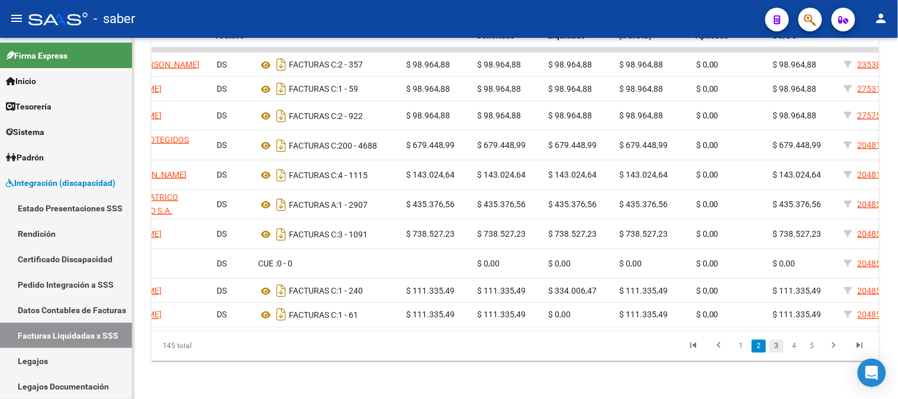
click at [779, 349] on link "3" at bounding box center [776, 346] width 14 height 13
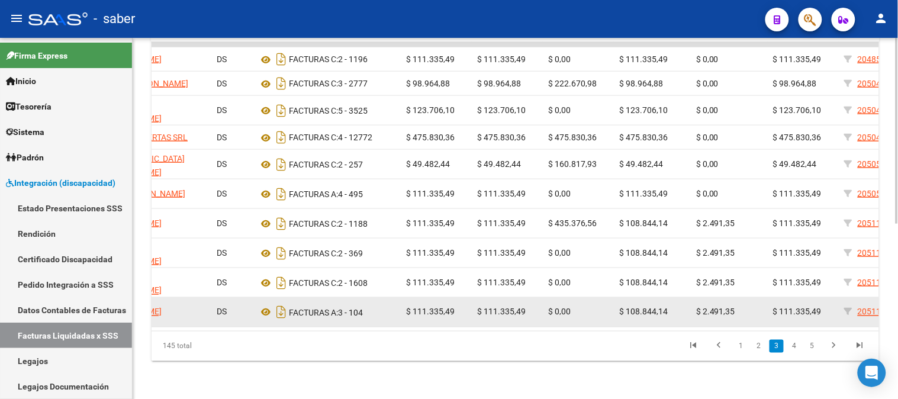
scroll to position [274, 0]
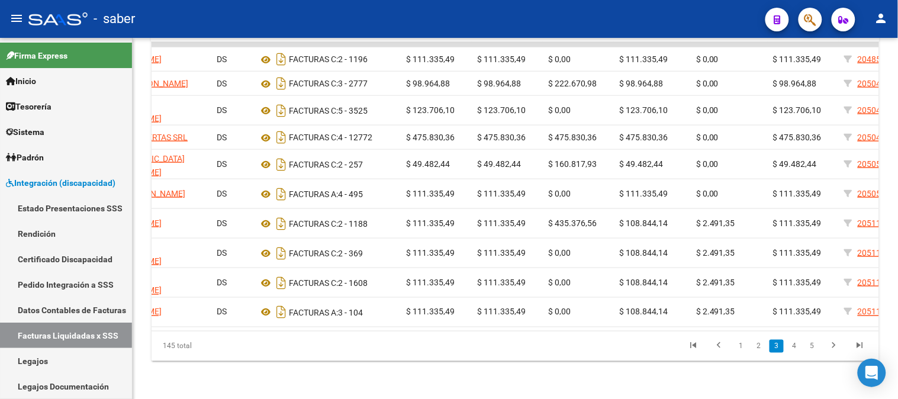
click at [792, 353] on li "4" at bounding box center [794, 346] width 18 height 20
click at [793, 345] on link "4" at bounding box center [794, 346] width 14 height 13
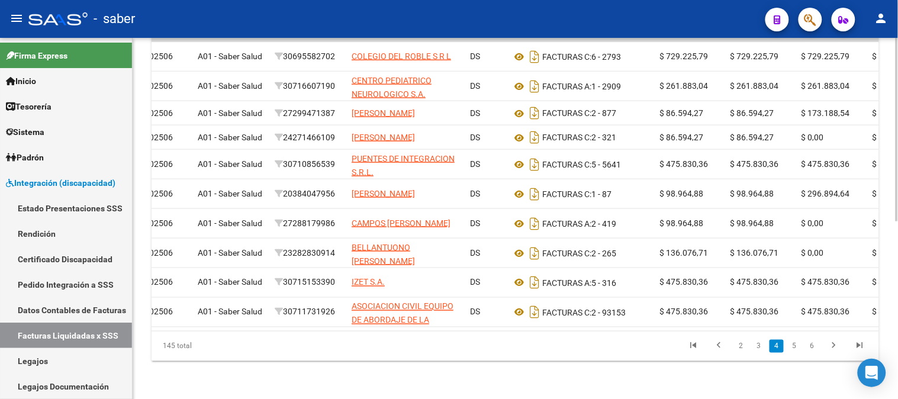
scroll to position [0, 0]
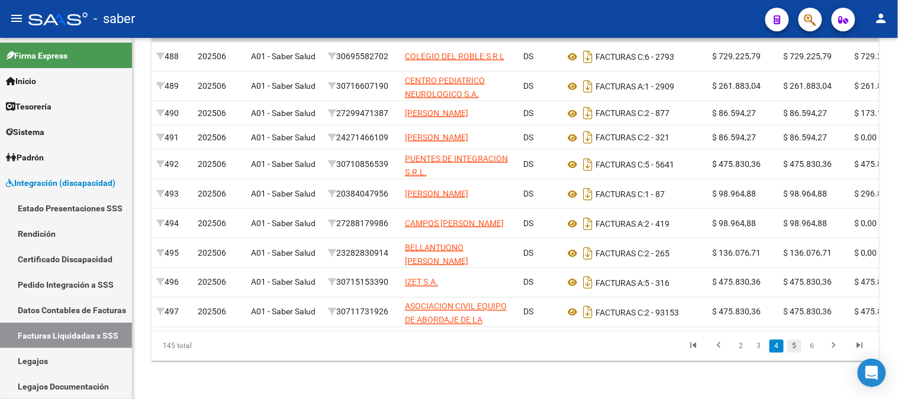
click at [796, 353] on link "5" at bounding box center [794, 346] width 14 height 13
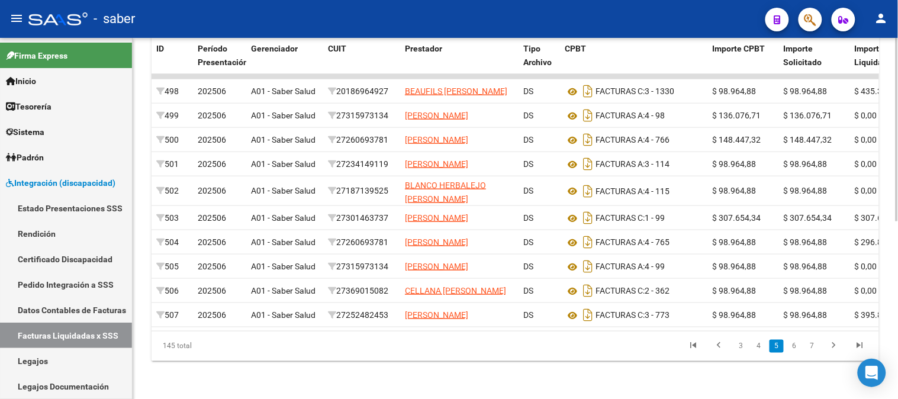
scroll to position [340, 0]
click at [799, 353] on link "6" at bounding box center [794, 346] width 14 height 13
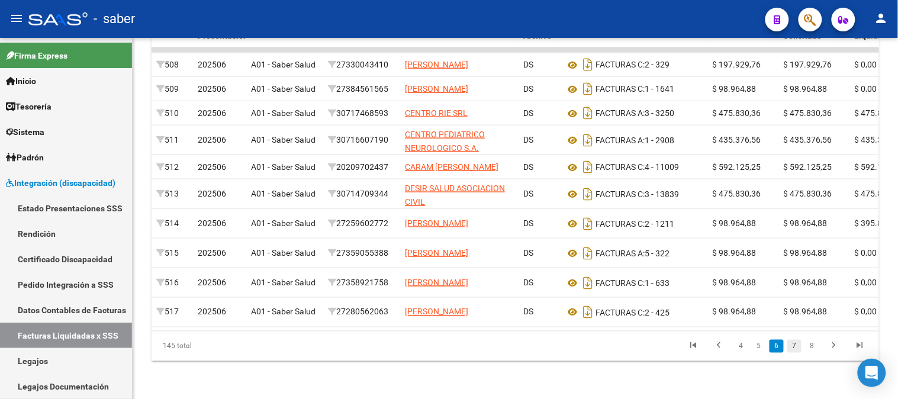
click at [795, 353] on link "7" at bounding box center [794, 346] width 14 height 13
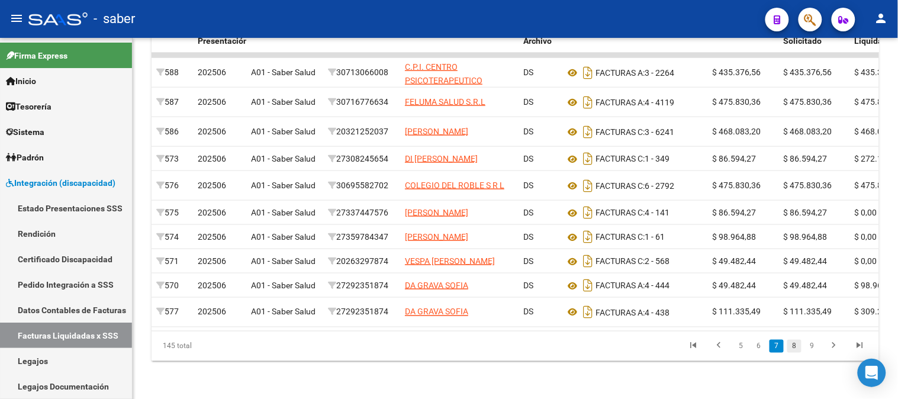
click at [800, 353] on link "8" at bounding box center [794, 346] width 14 height 13
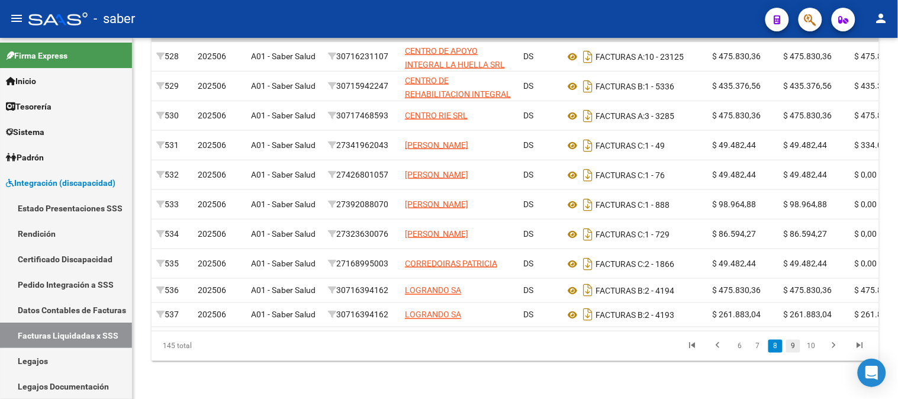
click at [791, 353] on link "9" at bounding box center [793, 346] width 14 height 13
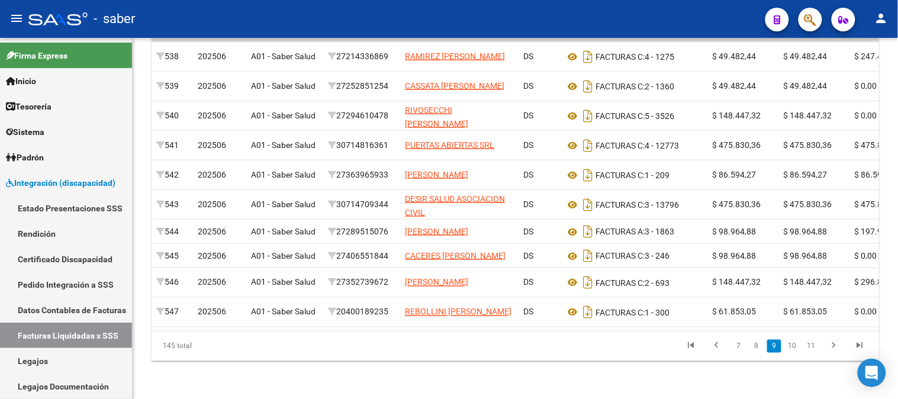
click at [793, 353] on link "10" at bounding box center [792, 346] width 15 height 13
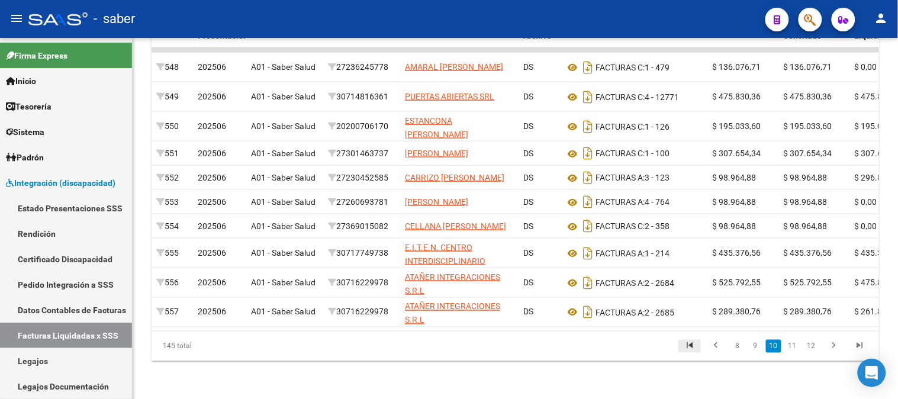
click at [700, 353] on link "go to first page" at bounding box center [689, 346] width 22 height 13
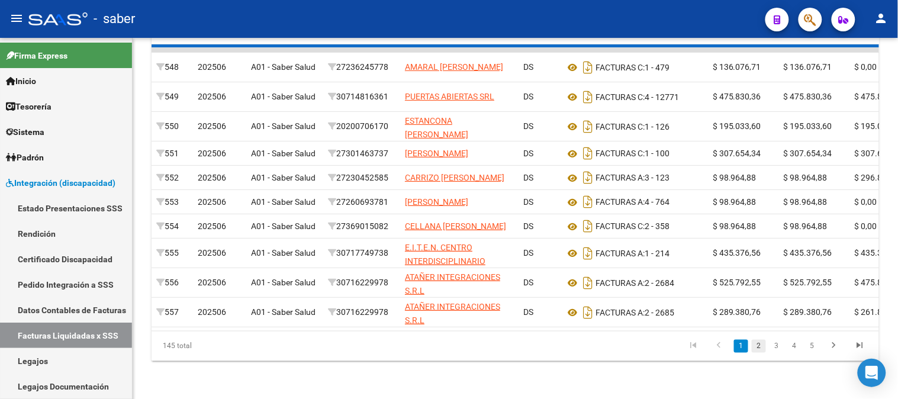
click at [758, 353] on link "2" at bounding box center [759, 346] width 14 height 13
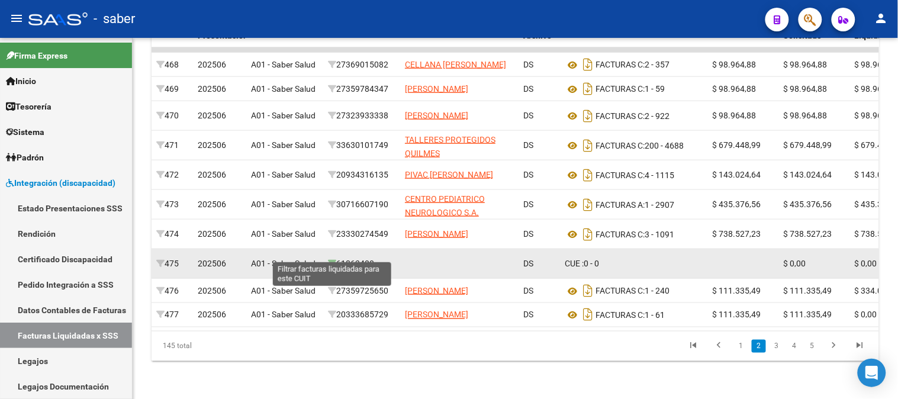
click at [335, 259] on icon at bounding box center [332, 263] width 8 height 8
type input "61-863400"
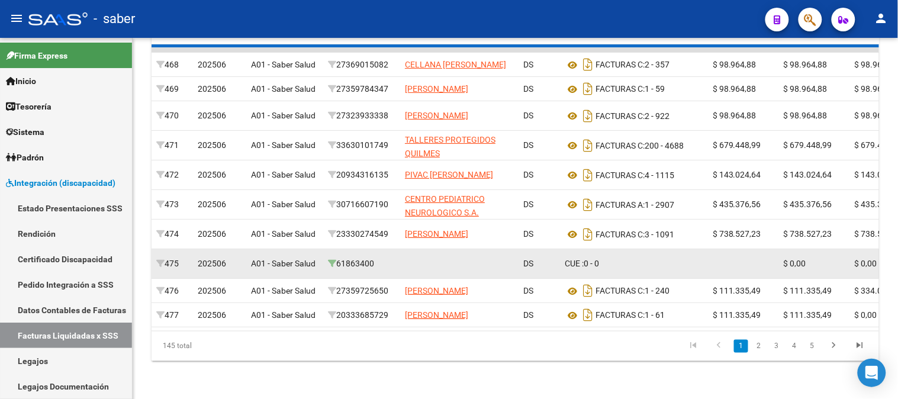
scroll to position [84, 0]
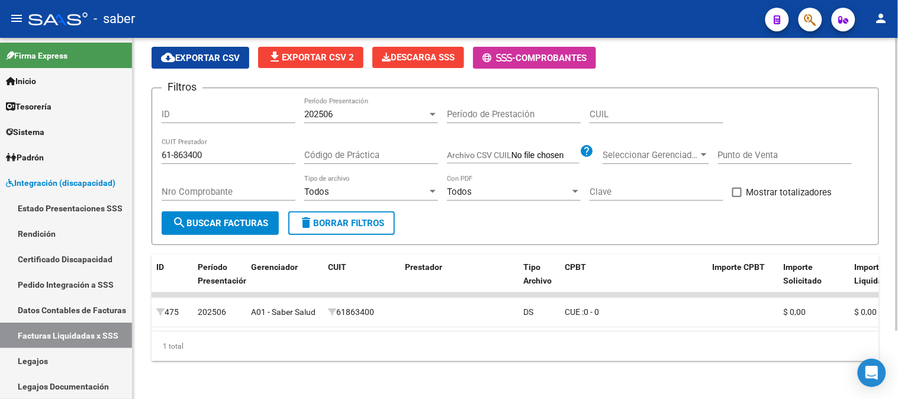
click at [345, 218] on span "delete Borrar Filtros" at bounding box center [341, 223] width 85 height 11
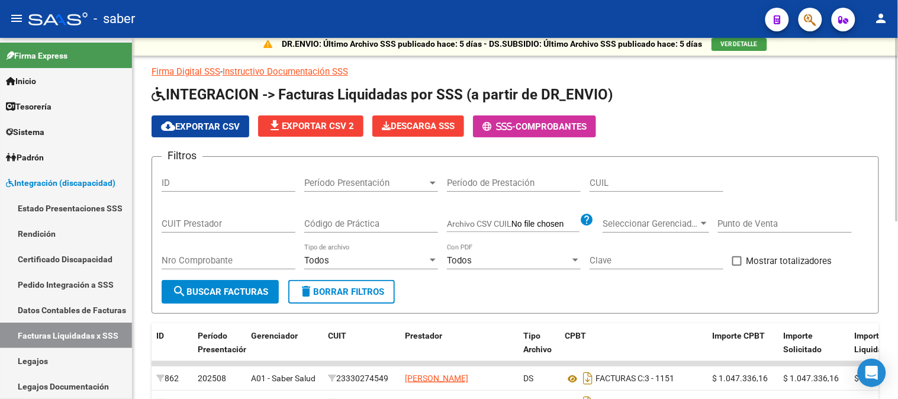
scroll to position [0, 0]
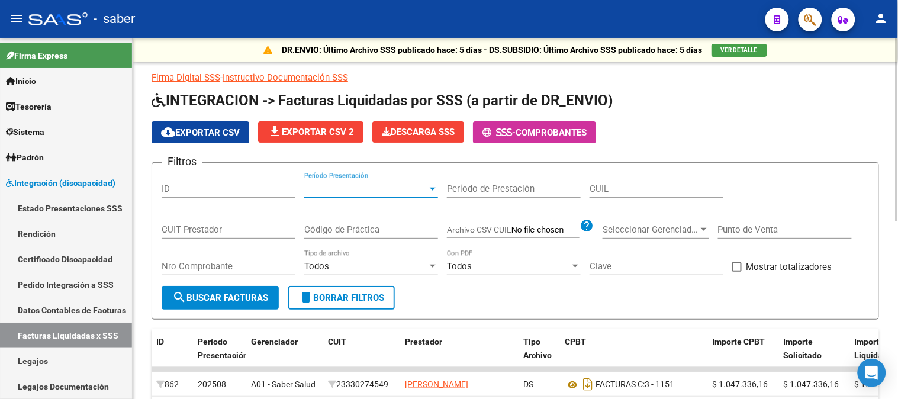
click at [406, 187] on span "Período Presentación" at bounding box center [365, 188] width 123 height 11
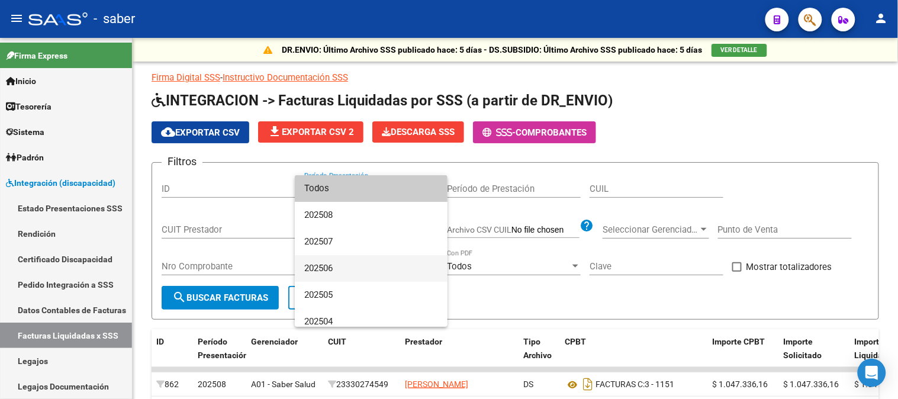
click at [324, 268] on span "202506" at bounding box center [371, 268] width 134 height 27
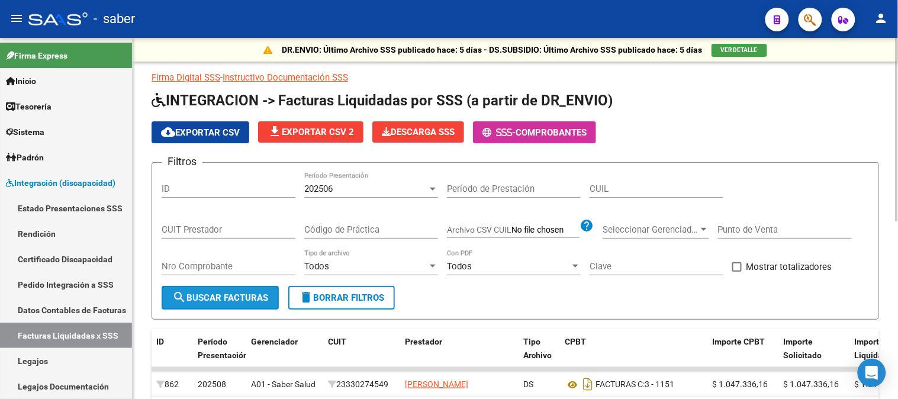
click at [249, 293] on span "search Buscar Facturas" at bounding box center [220, 297] width 96 height 11
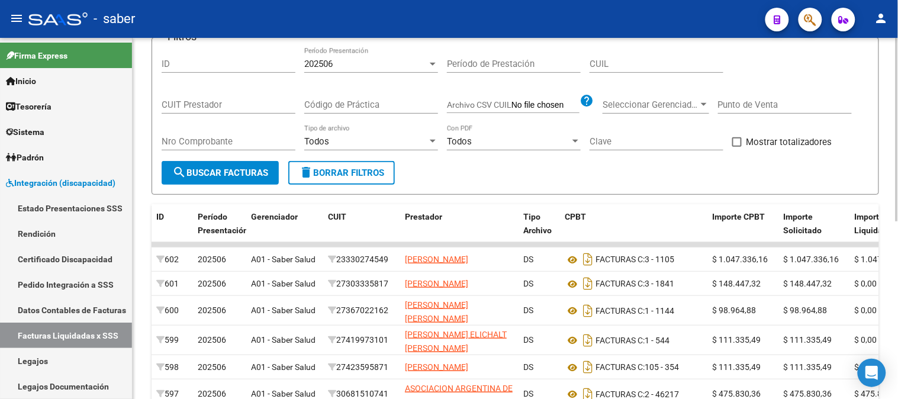
scroll to position [131, 0]
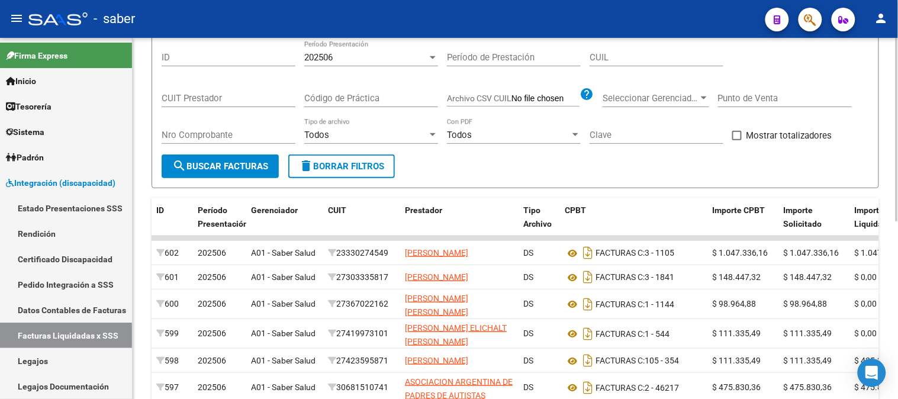
click at [202, 166] on span "search Buscar Facturas" at bounding box center [220, 166] width 96 height 11
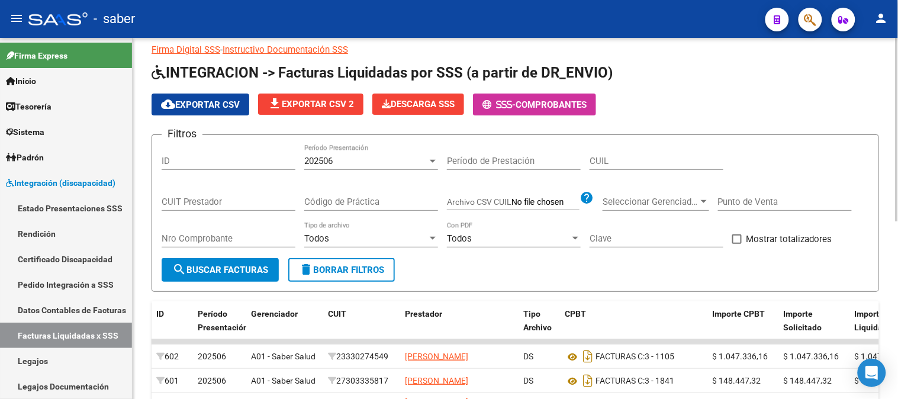
scroll to position [0, 0]
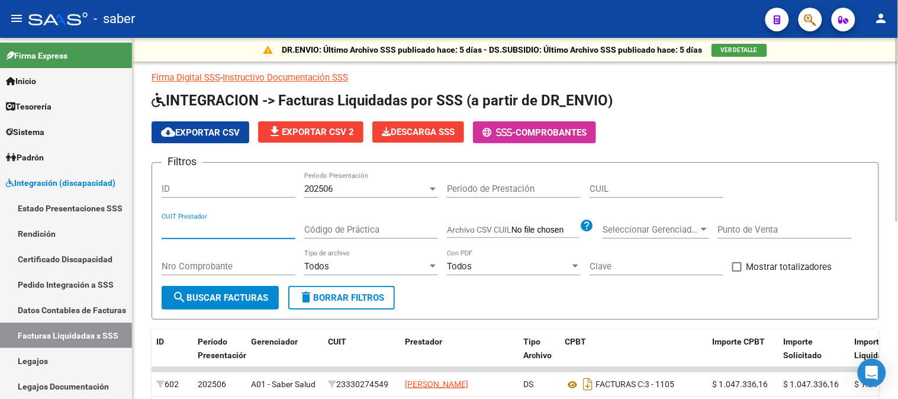
click at [240, 231] on input "CUIT Prestador" at bounding box center [229, 229] width 134 height 11
paste input "27-25960277-2"
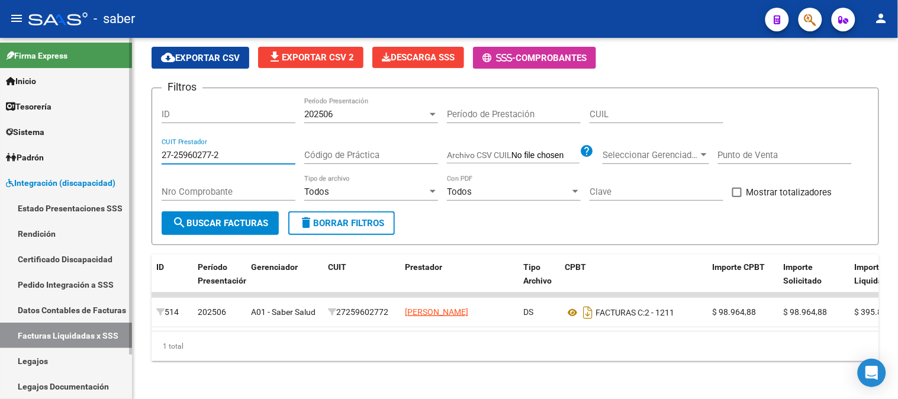
drag, startPoint x: 236, startPoint y: 148, endPoint x: 1, endPoint y: 144, distance: 235.0
click at [1, 144] on mat-sidenav-container "Firma Express Inicio Calendario SSS Instructivos Contacto OS Tesorería Extracto…" at bounding box center [449, 218] width 898 height 361
paste input "32393333-8"
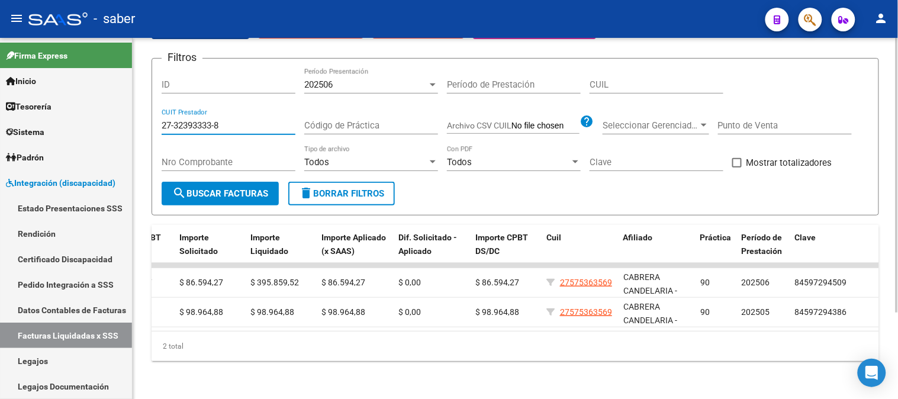
scroll to position [113, 0]
type input "27-32393333-8"
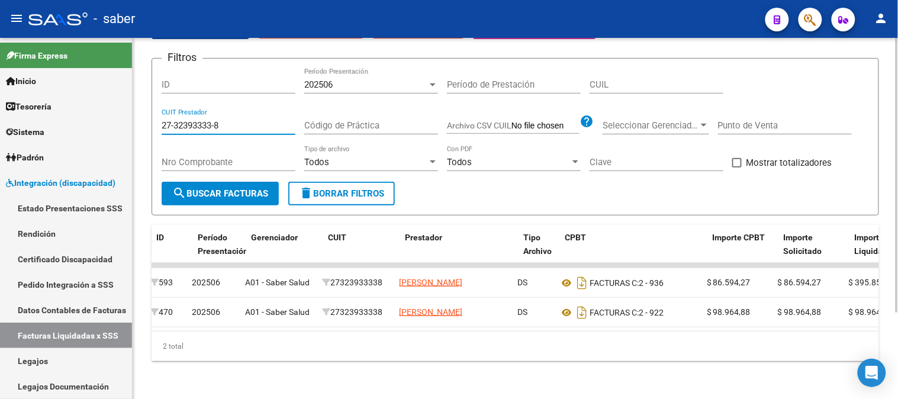
scroll to position [0, 0]
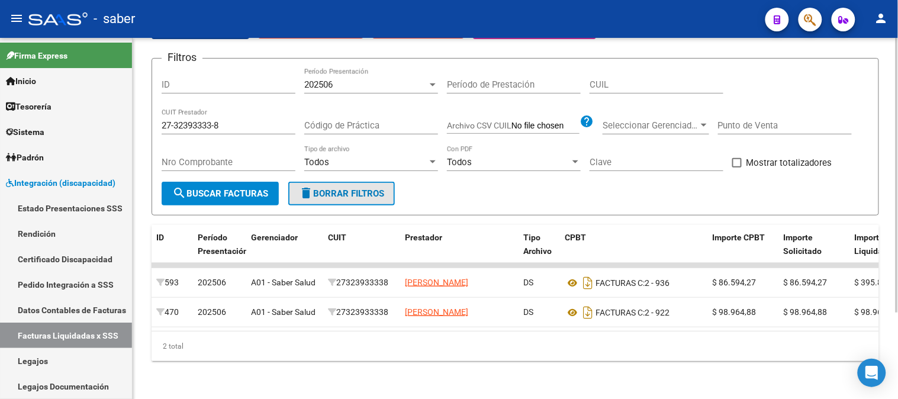
click at [330, 188] on span "delete Borrar Filtros" at bounding box center [341, 193] width 85 height 11
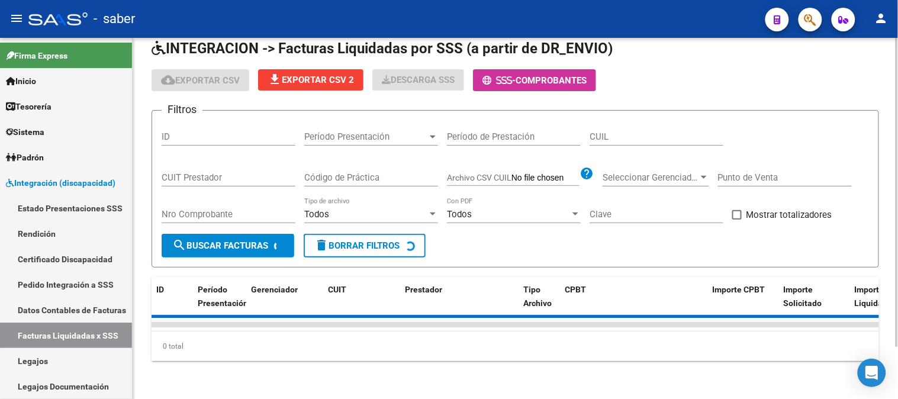
click at [368, 131] on span "Período Presentación" at bounding box center [365, 136] width 123 height 11
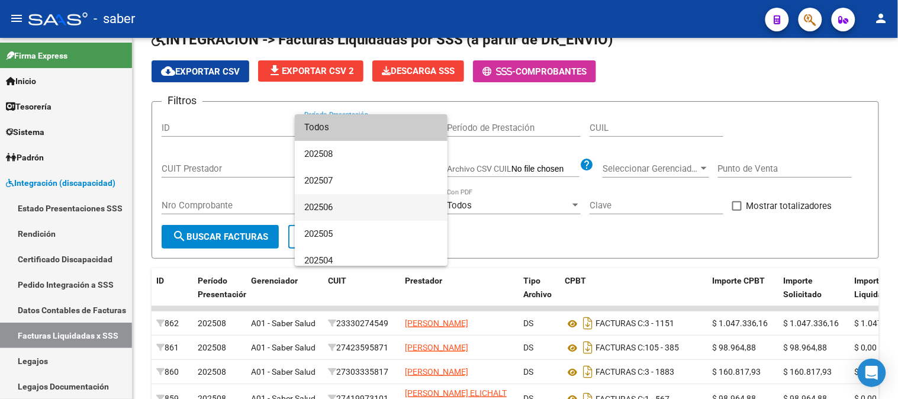
click at [343, 204] on span "202506" at bounding box center [371, 207] width 134 height 27
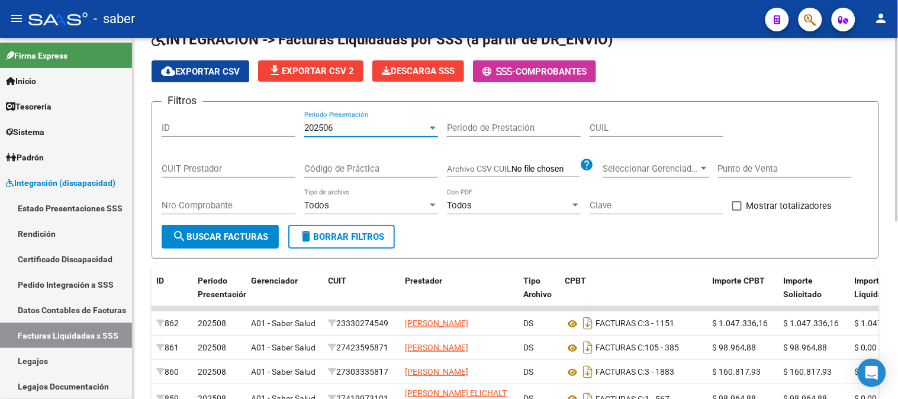
click at [235, 246] on button "search Buscar Facturas" at bounding box center [220, 237] width 117 height 24
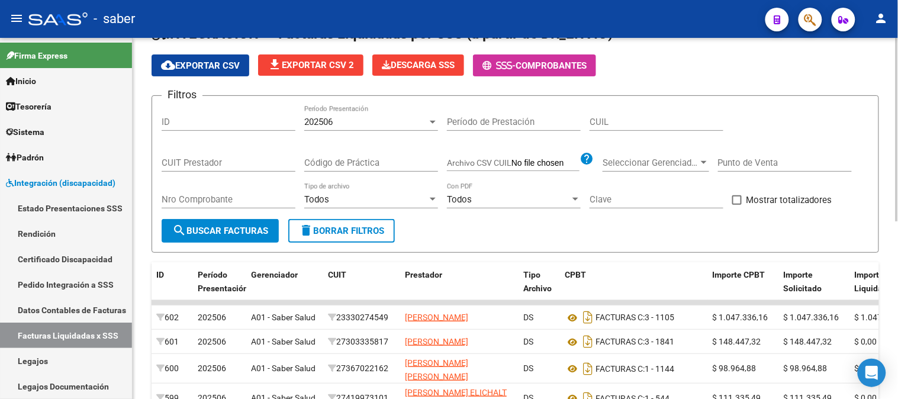
scroll to position [0, 0]
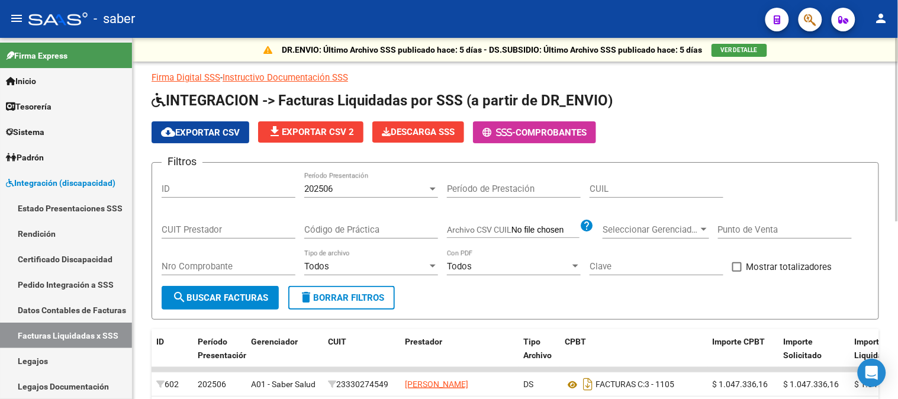
click at [227, 294] on span "search Buscar Facturas" at bounding box center [220, 297] width 96 height 11
click at [199, 126] on button "cloud_download Exportar CSV" at bounding box center [201, 132] width 98 height 22
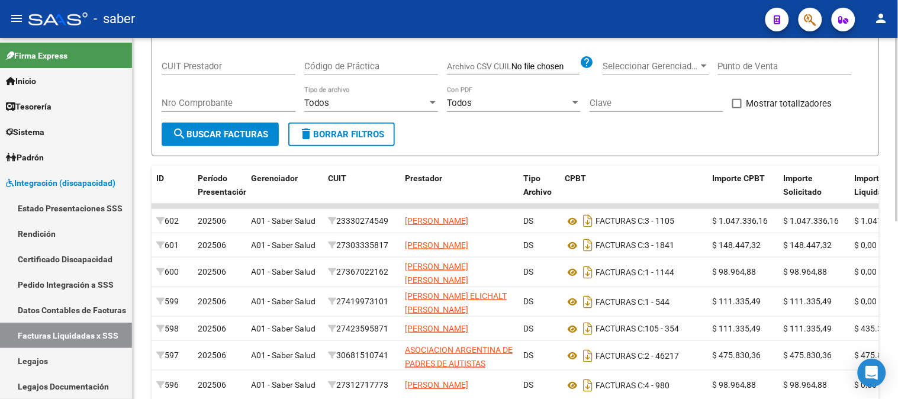
scroll to position [350, 0]
